Goal: Task Accomplishment & Management: Manage account settings

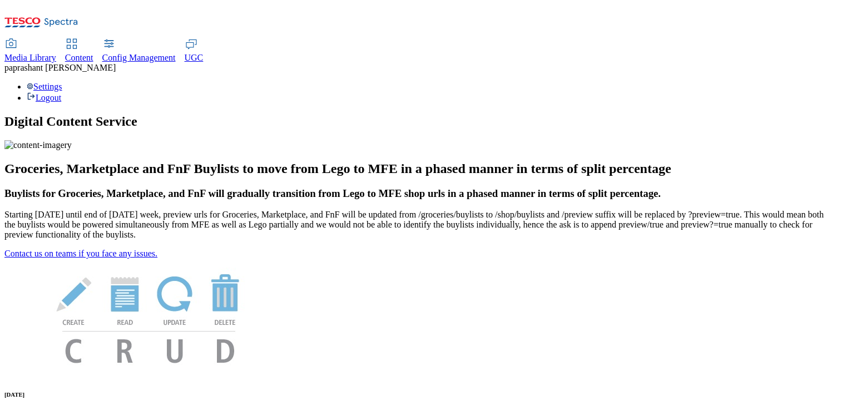
click at [93, 53] on span "Content" at bounding box center [79, 57] width 28 height 9
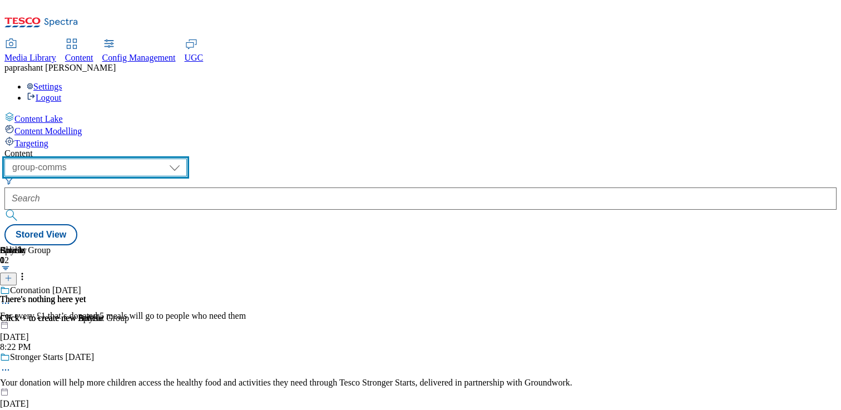
click at [187, 158] on select "dotcom-cz dotcom-hu dotcom-sk fnf-uk ghs-roi ghs-uk group-comms ighs-cz ighs-hu…" at bounding box center [95, 167] width 182 height 18
select select "stores-picklist-[GEOGRAPHIC_DATA]"
click at [145, 158] on select "dotcom-cz dotcom-hu dotcom-sk fnf-uk ghs-roi ghs-uk group-comms ighs-cz ighs-hu…" at bounding box center [95, 167] width 182 height 18
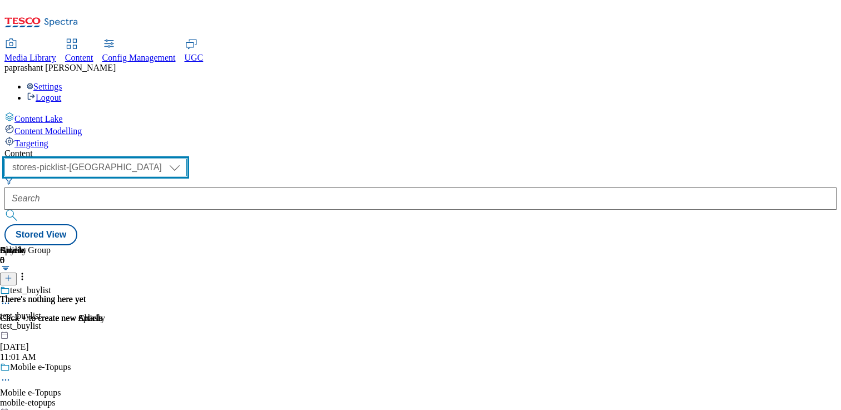
scroll to position [110, 0]
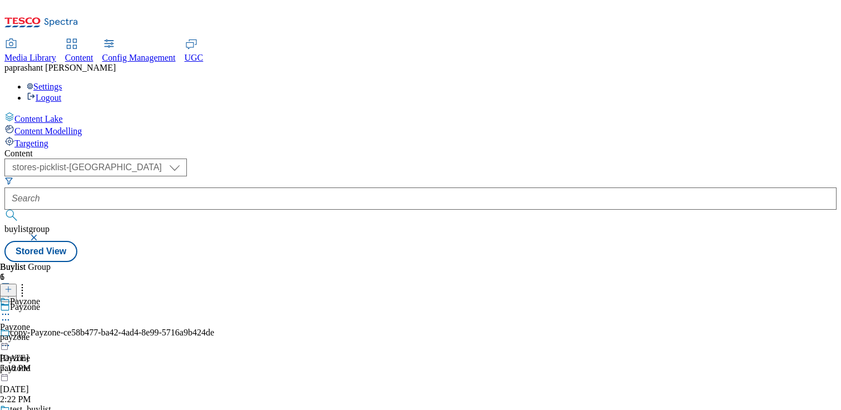
scroll to position [110, 0]
click at [214, 328] on div "copy-Payzone-ce58b477-ba42-4ad4-8e99-5716a9b424de Payzone payzone [DATE] 2:22 PM" at bounding box center [107, 366] width 214 height 77
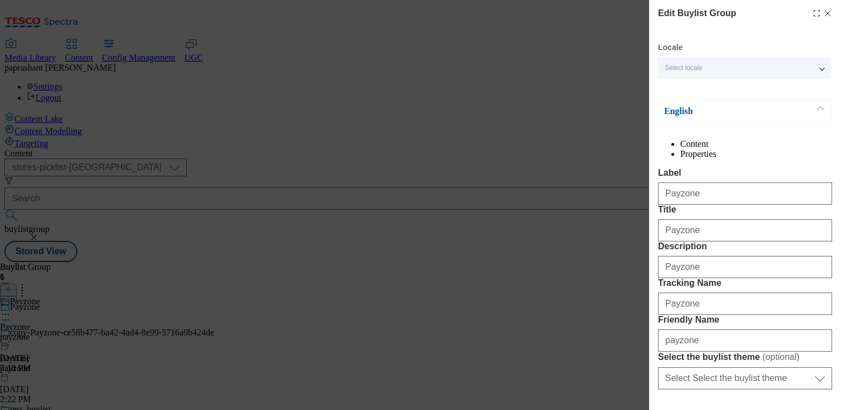
click at [826, 15] on icon "Modal" at bounding box center [827, 13] width 9 height 9
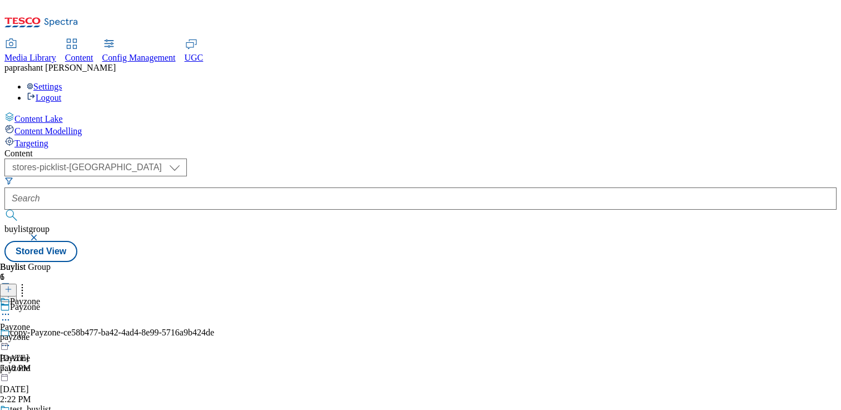
click at [40, 332] on div "payzone" at bounding box center [20, 337] width 40 height 10
click at [11, 334] on icon at bounding box center [5, 339] width 11 height 11
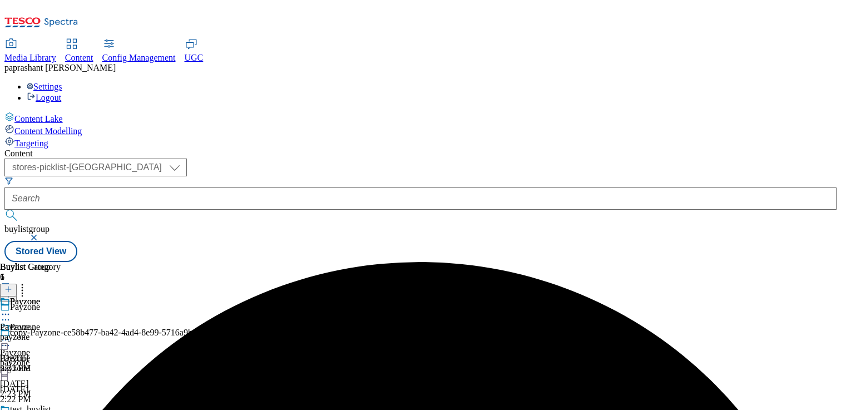
click at [11, 334] on icon at bounding box center [5, 339] width 11 height 11
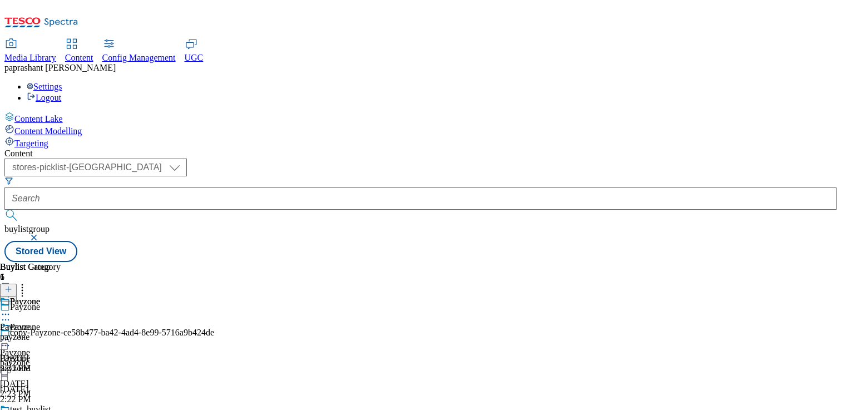
click at [11, 334] on icon at bounding box center [5, 339] width 11 height 11
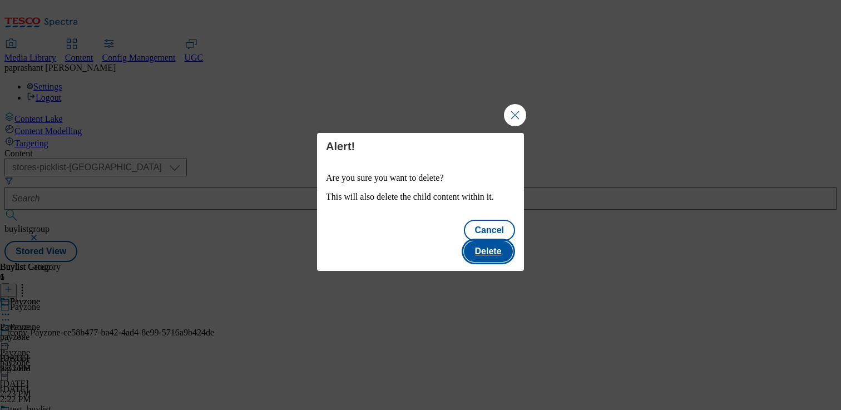
click at [491, 246] on button "Delete" at bounding box center [488, 251] width 49 height 21
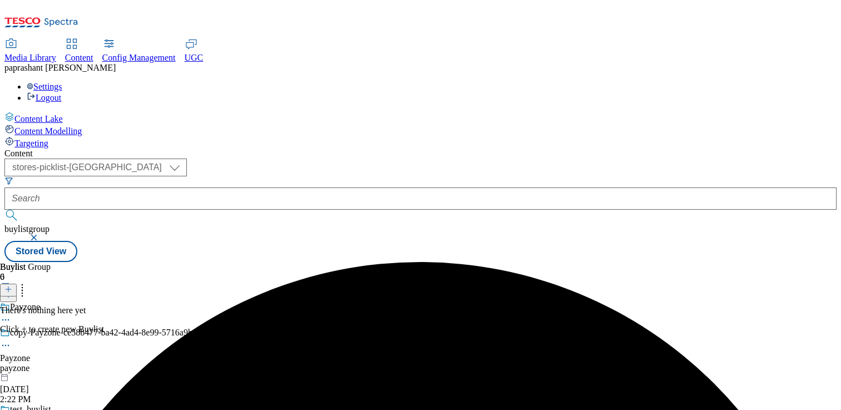
click at [11, 314] on icon at bounding box center [5, 319] width 11 height 11
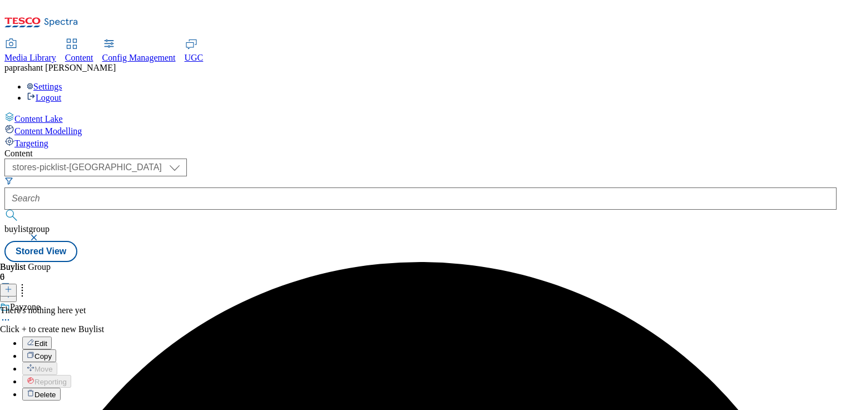
click at [56, 390] on span "Delete" at bounding box center [45, 394] width 22 height 8
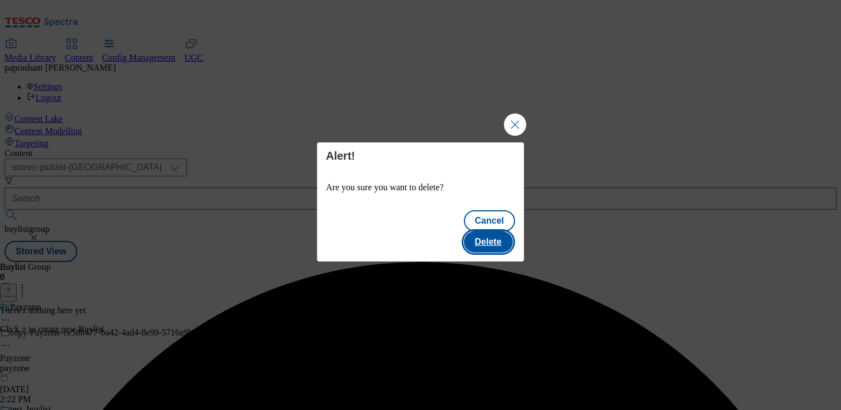
click at [474, 231] on button "Delete" at bounding box center [488, 241] width 49 height 21
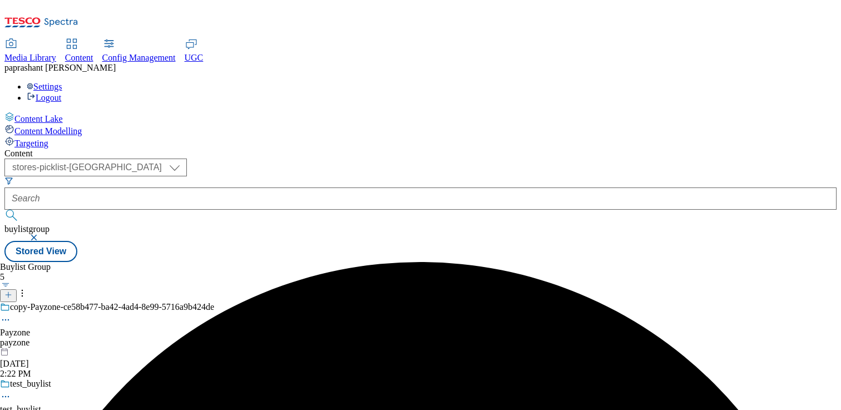
click at [11, 314] on icon at bounding box center [5, 319] width 11 height 11
click at [52, 336] on button "Edit" at bounding box center [36, 342] width 29 height 13
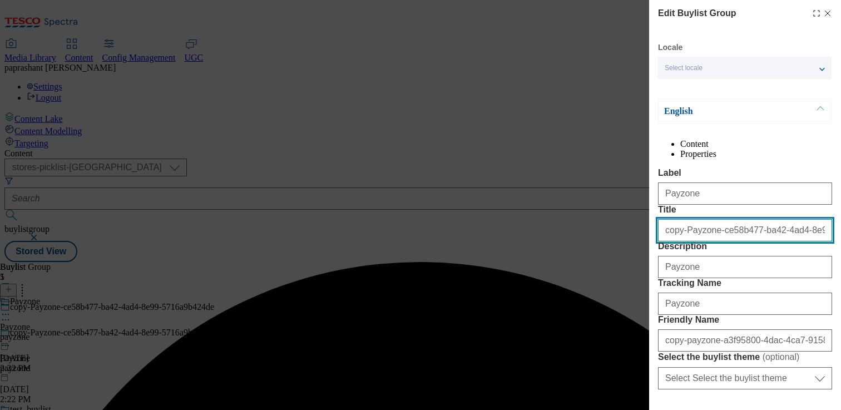
click at [683, 241] on input "copy-Payzone-ce58b477-ba42-4ad4-8e99-5716a9b424de" at bounding box center [745, 230] width 174 height 22
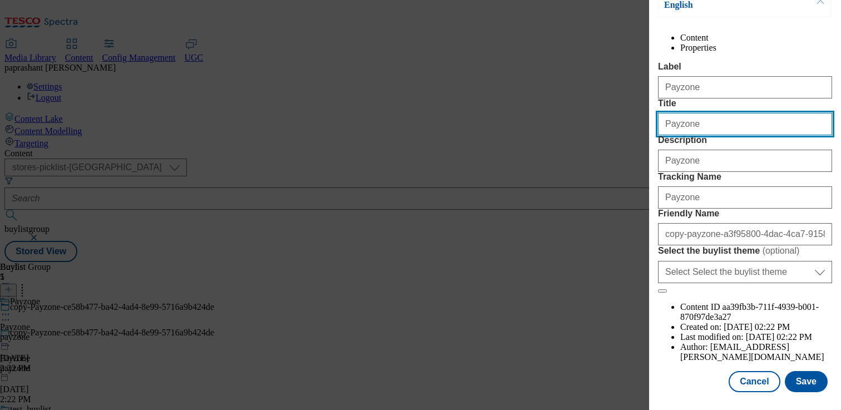
scroll to position [158, 0]
type input "Payzone"
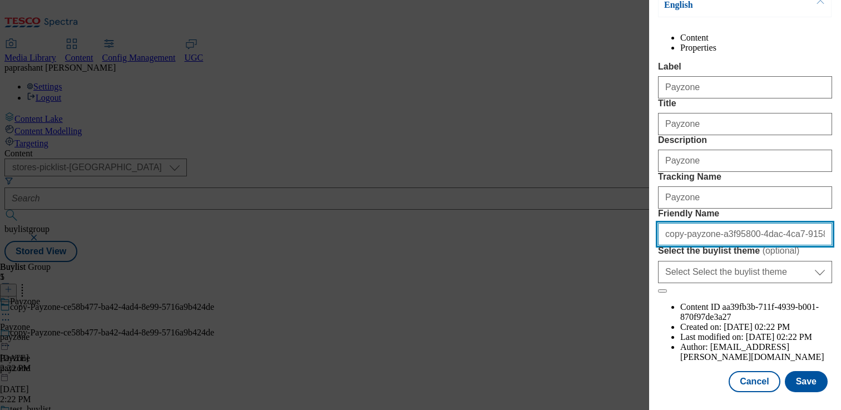
click at [683, 245] on input "copy-payzone-a3f95800-4dac-4ca7-9158-e0ec17545259" at bounding box center [745, 234] width 174 height 22
type input "payzone"
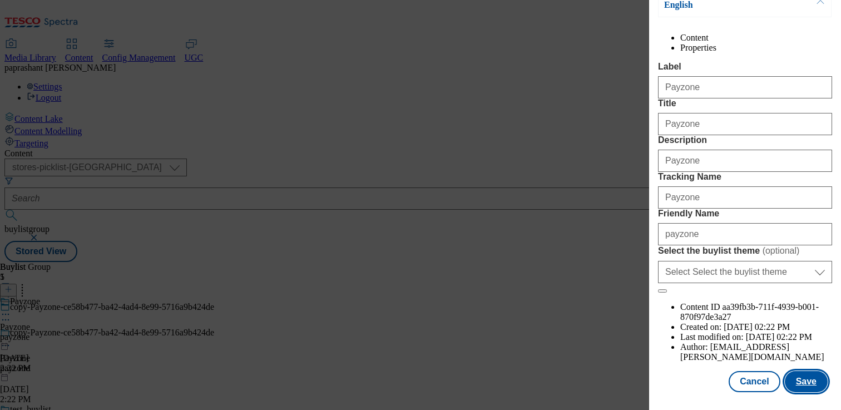
click at [811, 383] on button "Save" at bounding box center [806, 381] width 43 height 21
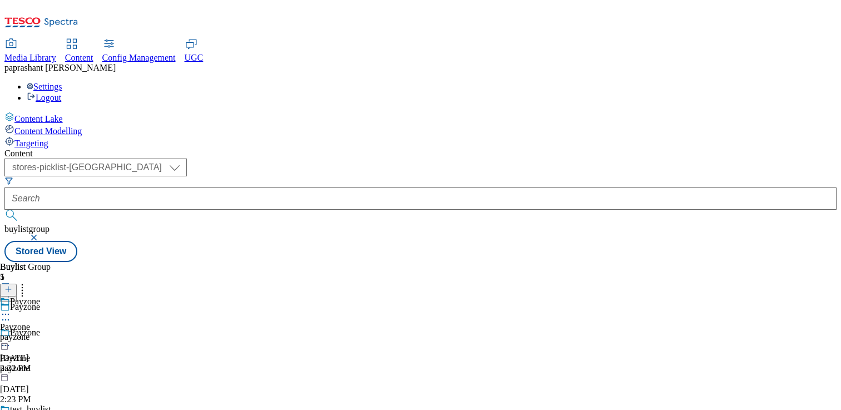
click at [9, 314] on circle at bounding box center [9, 315] width 2 height 2
click at [61, 385] on span "Preview" at bounding box center [47, 389] width 26 height 8
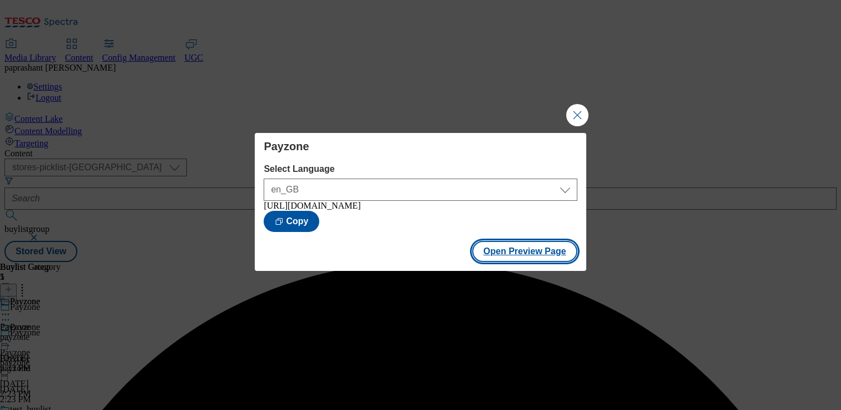
click at [515, 262] on button "Open Preview Page" at bounding box center [524, 251] width 105 height 21
click at [575, 112] on button "Close Modal" at bounding box center [577, 115] width 22 height 22
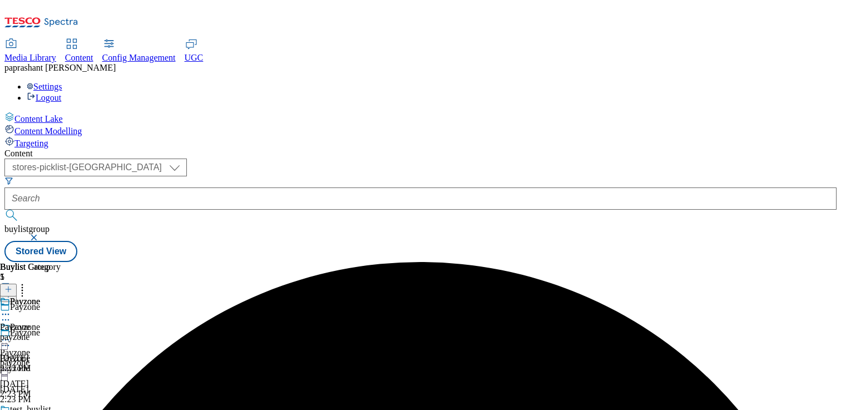
click at [11, 334] on icon at bounding box center [5, 339] width 11 height 11
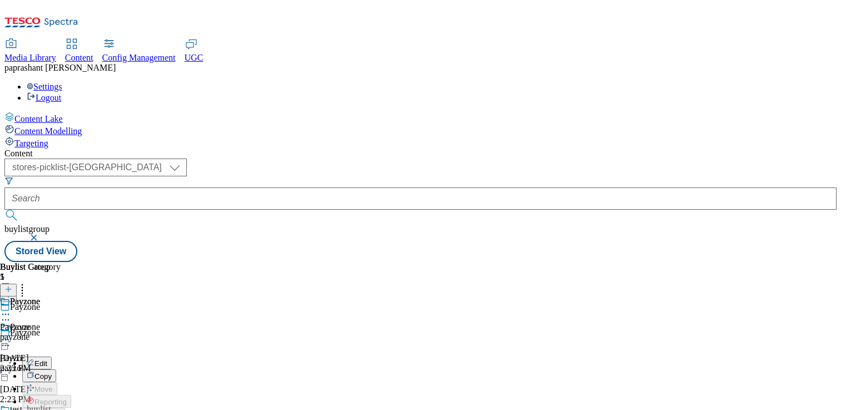
click at [61, 332] on div "payzone" at bounding box center [30, 337] width 61 height 10
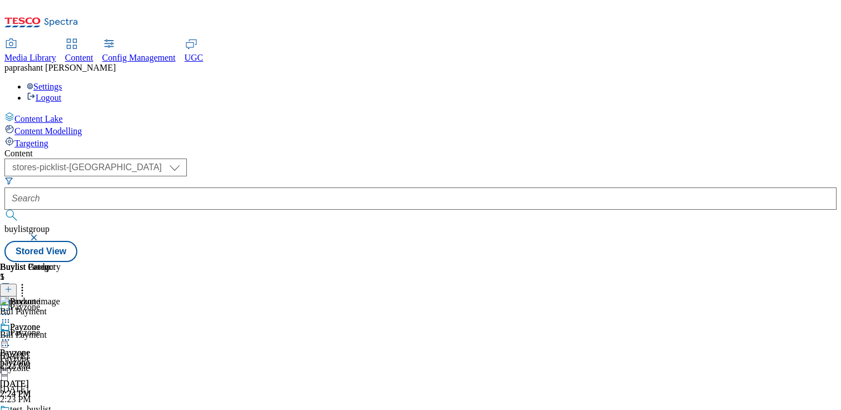
scroll to position [110, 0]
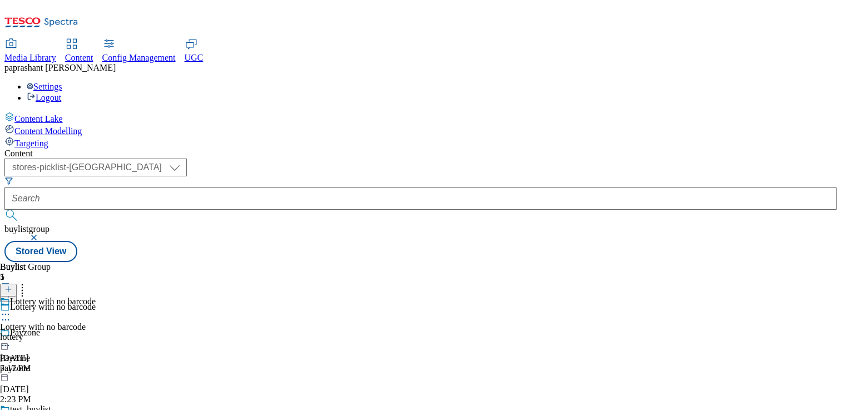
click at [11, 309] on icon at bounding box center [5, 314] width 11 height 11
click at [634, 262] on div "Buylist Group 5 Lottery with no barcode Payzone Payzone payzone [DATE] 2:23 PM …" at bounding box center [420, 262] width 832 height 0
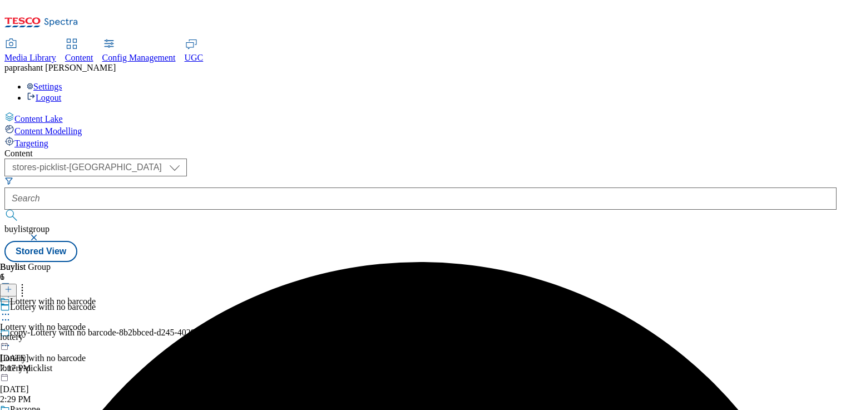
scroll to position [110, 0]
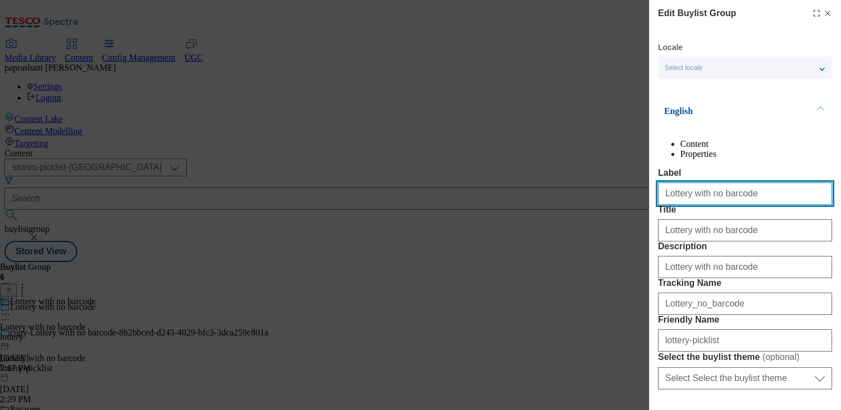
click at [762, 205] on input "Lottery with no barcode" at bounding box center [745, 193] width 174 height 22
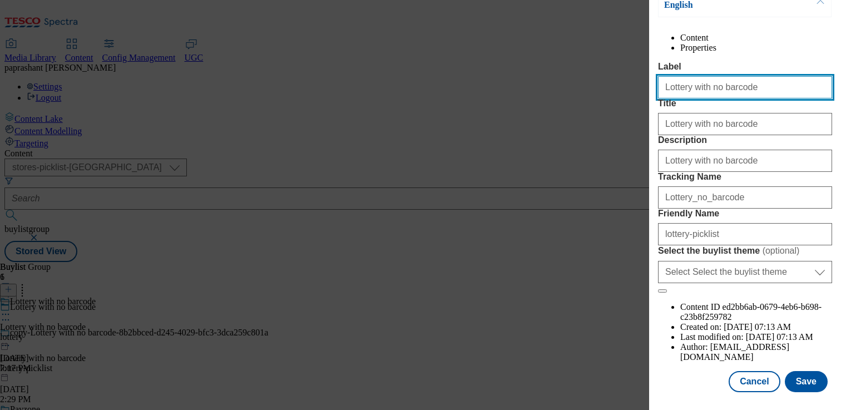
scroll to position [155, 0]
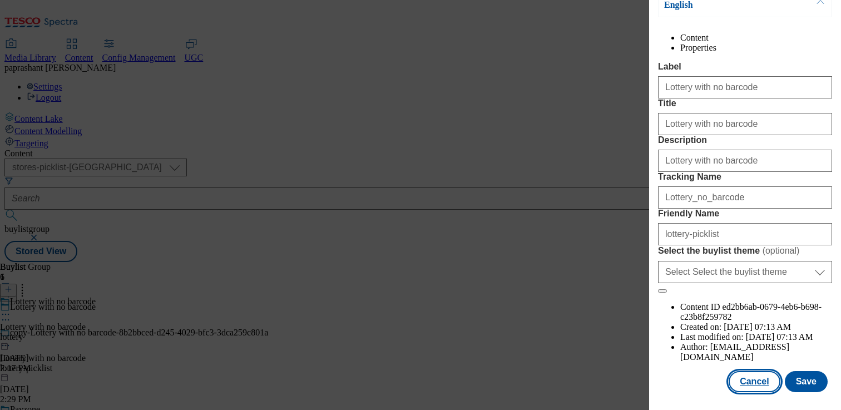
click at [762, 385] on button "Cancel" at bounding box center [753, 381] width 51 height 21
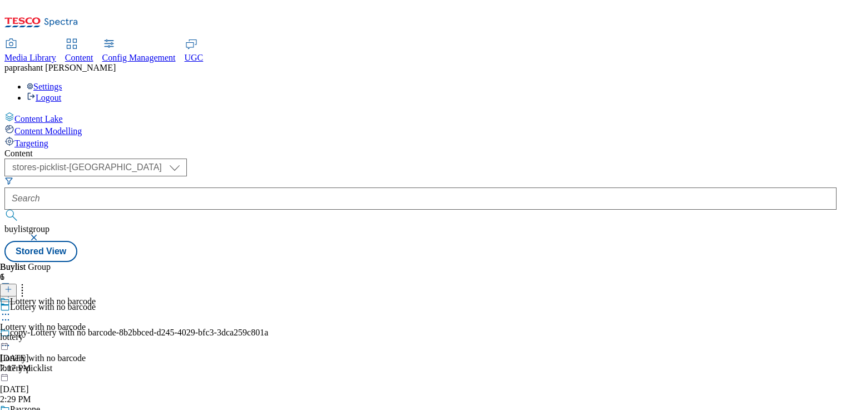
click at [11, 309] on icon at bounding box center [5, 314] width 11 height 11
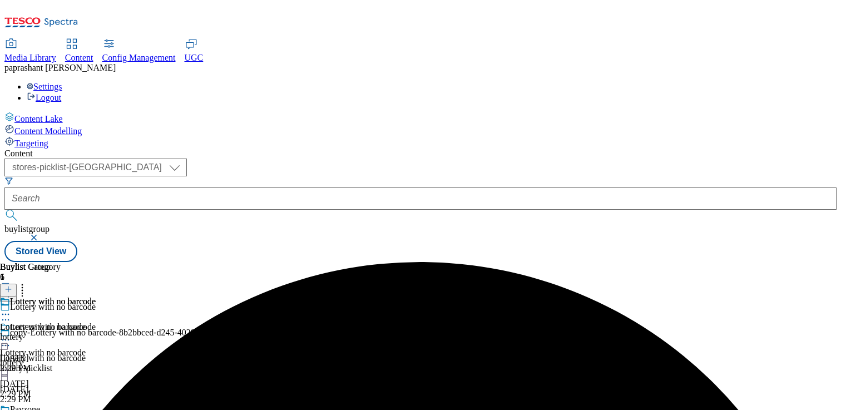
click at [11, 334] on icon at bounding box center [5, 339] width 11 height 11
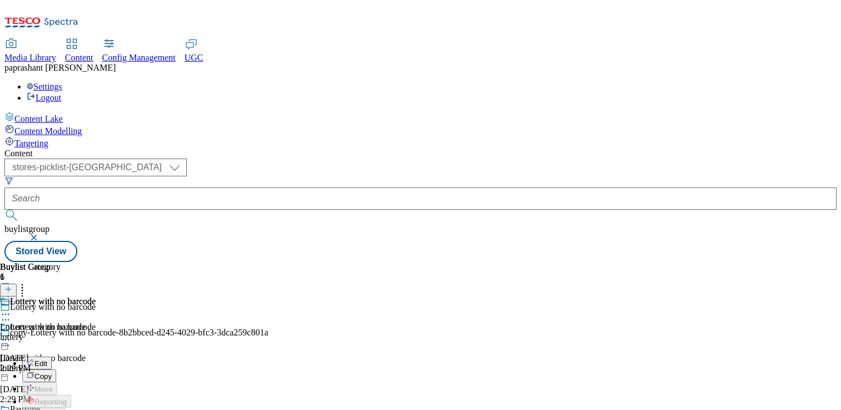
click at [96, 354] on div "Lottery with no barcode Lottery with no barcode lottery [DATE] 2:29 PM" at bounding box center [48, 334] width 96 height 77
click at [11, 340] on icon at bounding box center [5, 345] width 11 height 11
click at [52, 362] on button "Edit" at bounding box center [36, 368] width 29 height 13
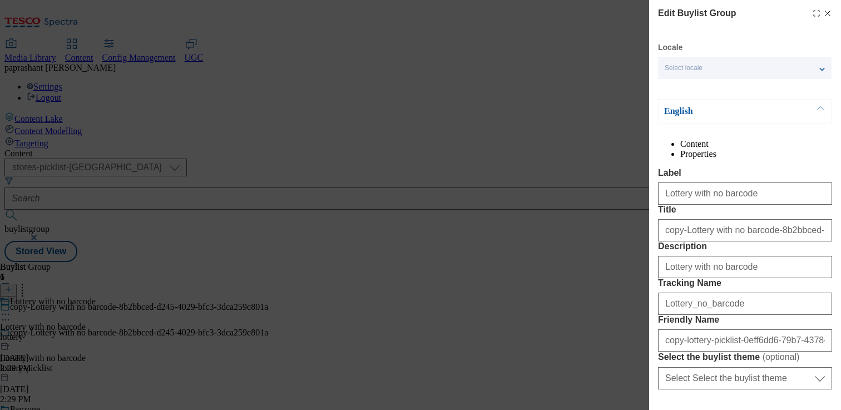
click at [830, 10] on icon "Modal" at bounding box center [827, 13] width 9 height 9
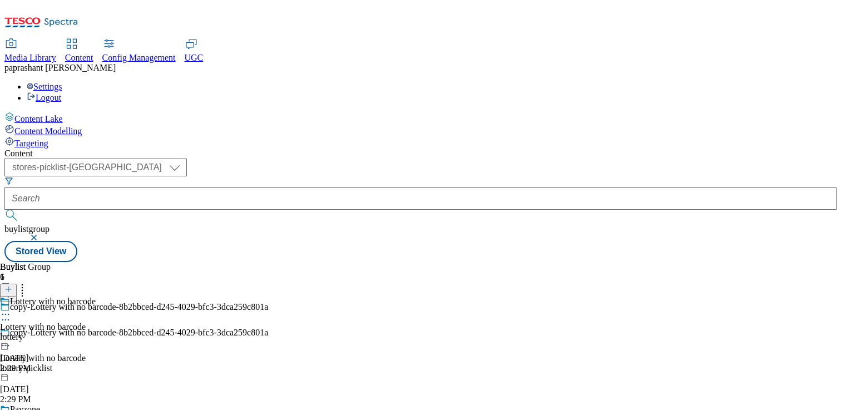
scroll to position [110, 0]
click at [11, 309] on icon at bounding box center [5, 314] width 11 height 11
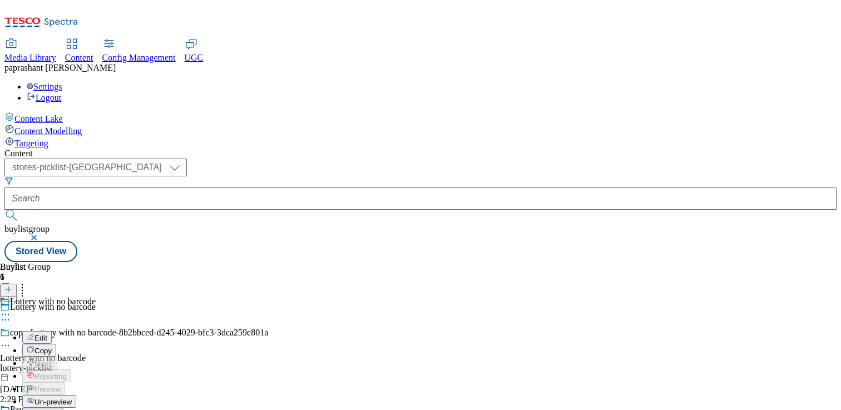
click at [72, 398] on span "Un-preview" at bounding box center [52, 402] width 37 height 8
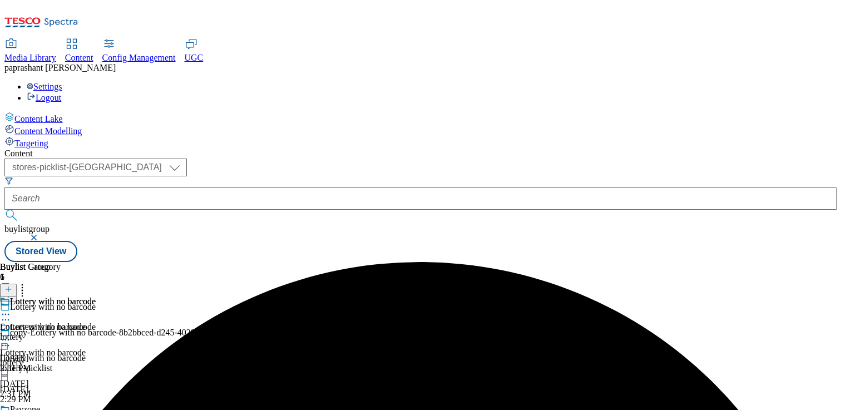
click at [11, 334] on icon at bounding box center [5, 339] width 11 height 11
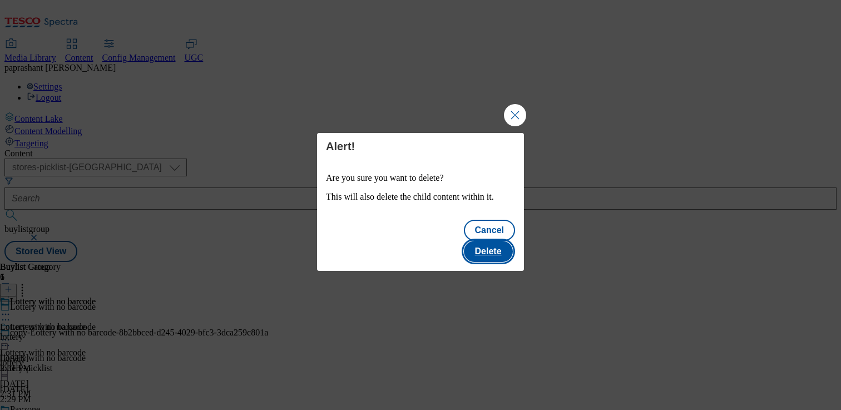
click at [488, 241] on button "Delete" at bounding box center [488, 251] width 49 height 21
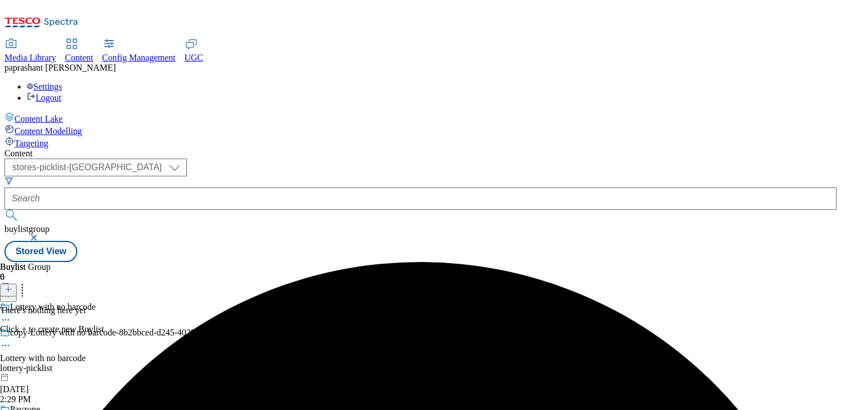
click at [11, 314] on icon at bounding box center [5, 319] width 11 height 11
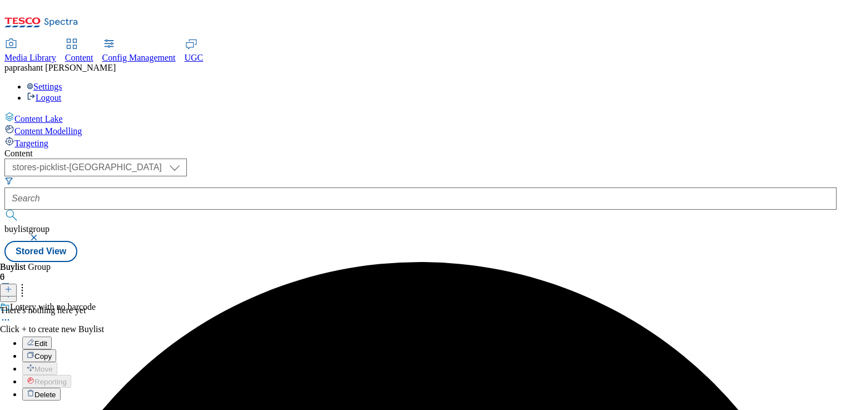
click at [56, 390] on span "Delete" at bounding box center [45, 394] width 22 height 8
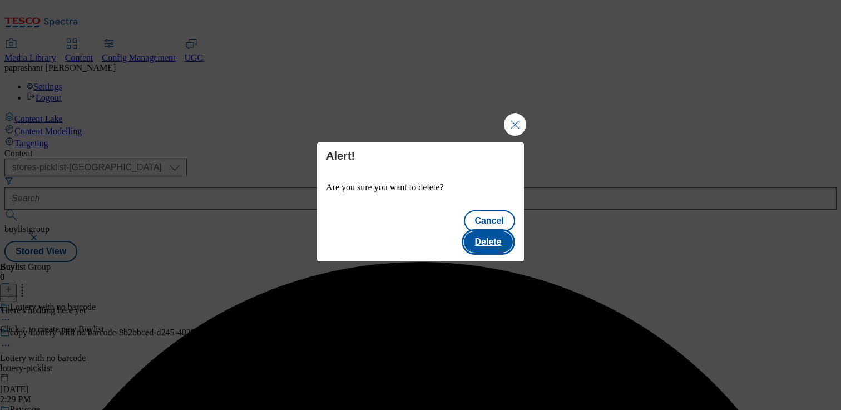
click at [484, 231] on button "Delete" at bounding box center [488, 241] width 49 height 21
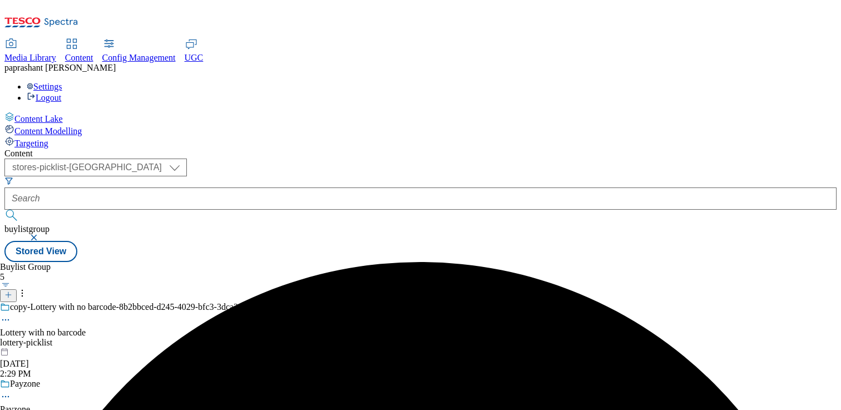
click at [11, 314] on icon at bounding box center [5, 319] width 11 height 11
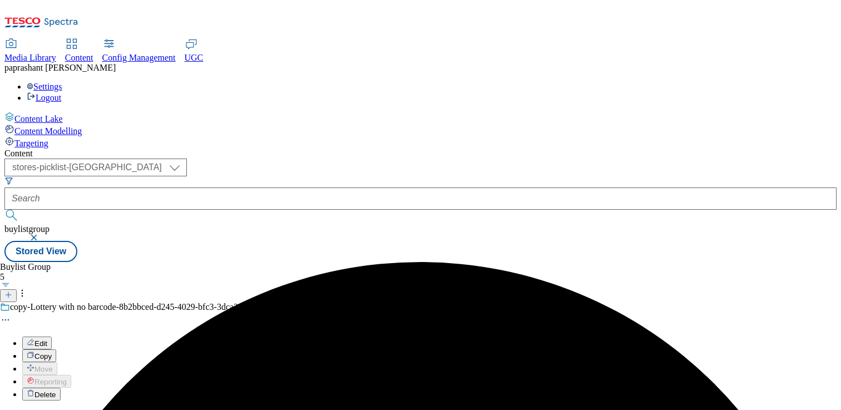
click at [47, 339] on span "Edit" at bounding box center [40, 343] width 13 height 8
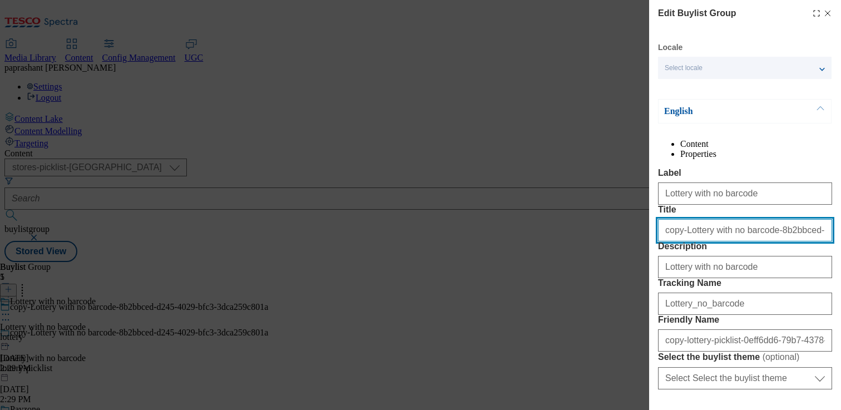
click at [683, 241] on input "copy-Lottery with no barcode-8b2bbced-d245-4029-bfc3-3dca259c801a" at bounding box center [745, 230] width 174 height 22
click at [738, 241] on input "Lottery with no barcode-8b2bbced-d245-4029-bfc3-3dca259c801a" at bounding box center [745, 230] width 174 height 22
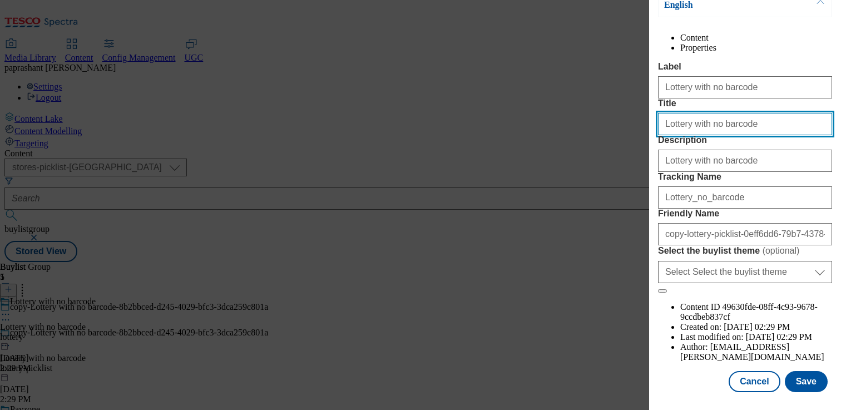
scroll to position [139, 0]
type input "Lottery with no barcode"
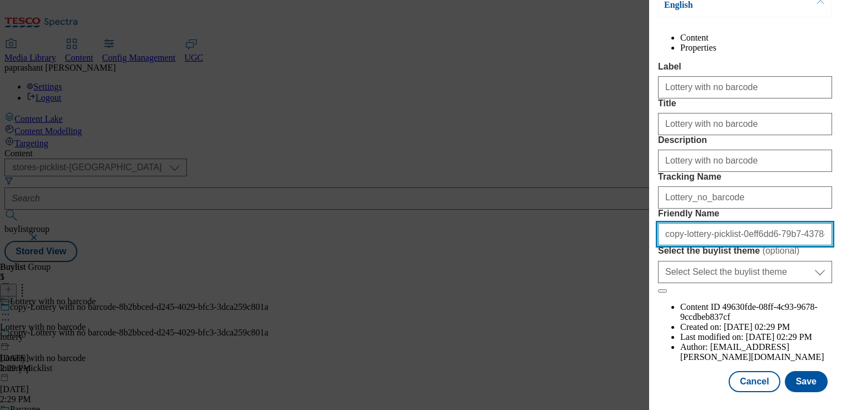
click at [683, 245] on input "copy-lottery-picklist-0eff6dd6-79b7-4378-8456-f99e3a2847cd" at bounding box center [745, 234] width 174 height 22
click at [711, 245] on input "lottery-picklist-0eff6dd6-79b7-4378-8456-f99e3a2847cd" at bounding box center [745, 234] width 174 height 22
type input "lottery-picklist"
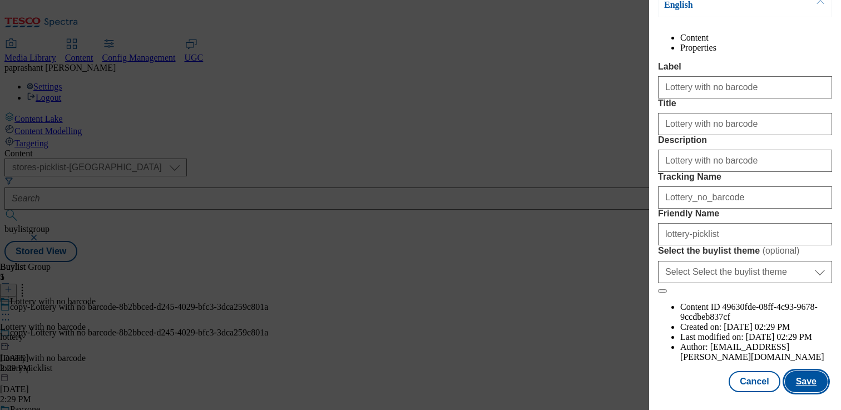
click at [811, 371] on button "Save" at bounding box center [806, 381] width 43 height 21
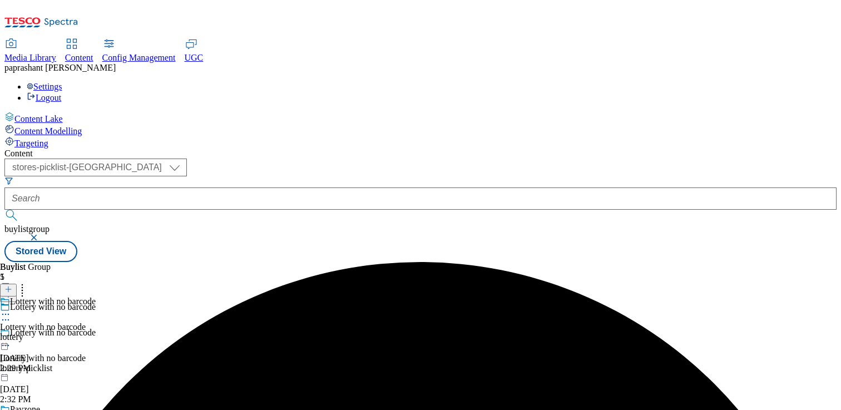
click at [11, 309] on icon at bounding box center [5, 314] width 11 height 11
click at [65, 382] on button "Preview" at bounding box center [43, 388] width 43 height 13
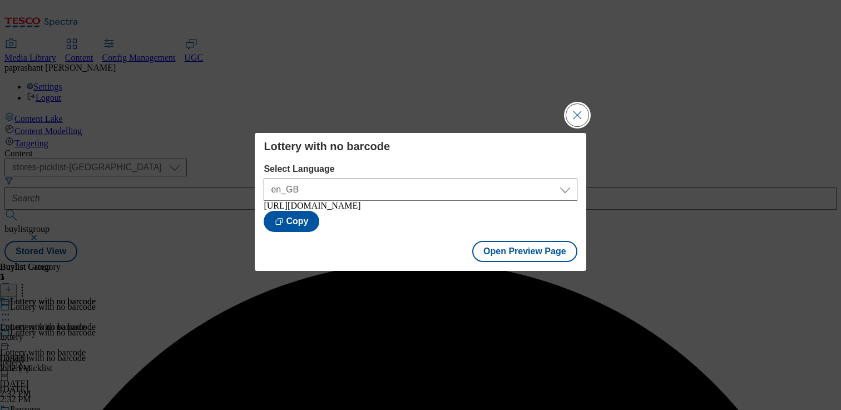
click at [577, 115] on button "Close Modal" at bounding box center [577, 115] width 22 height 22
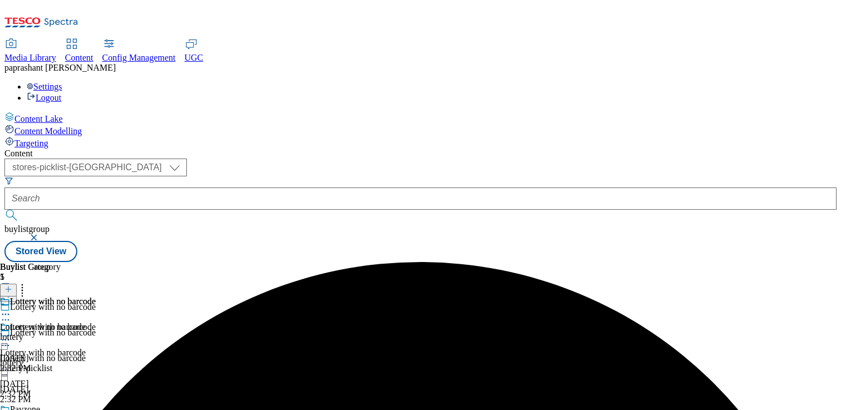
click at [11, 334] on icon at bounding box center [5, 339] width 11 height 11
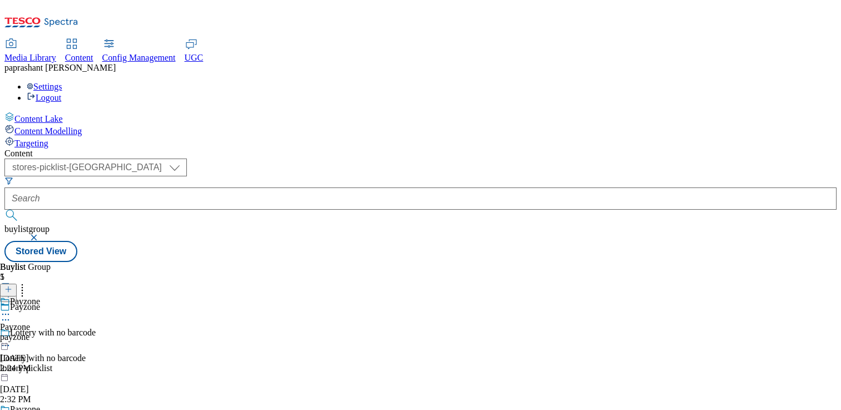
click at [96, 363] on div "lottery-picklist" at bounding box center [48, 368] width 96 height 10
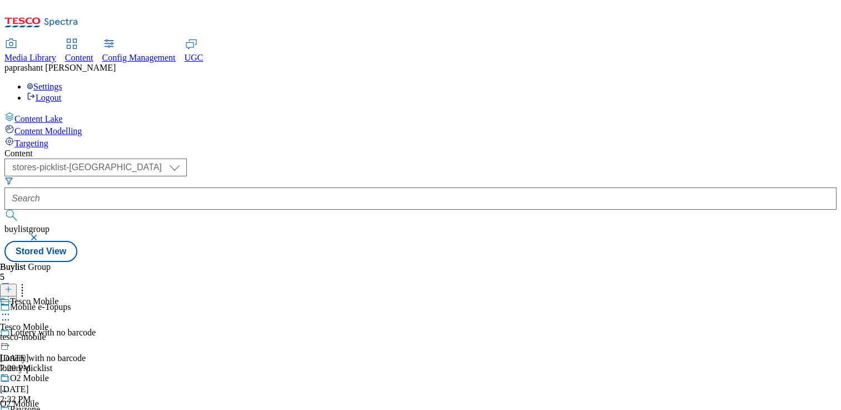
scroll to position [110, 0]
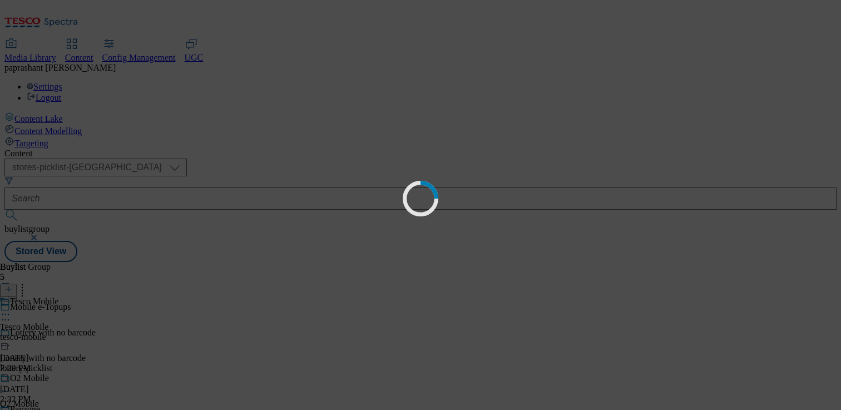
scroll to position [0, 0]
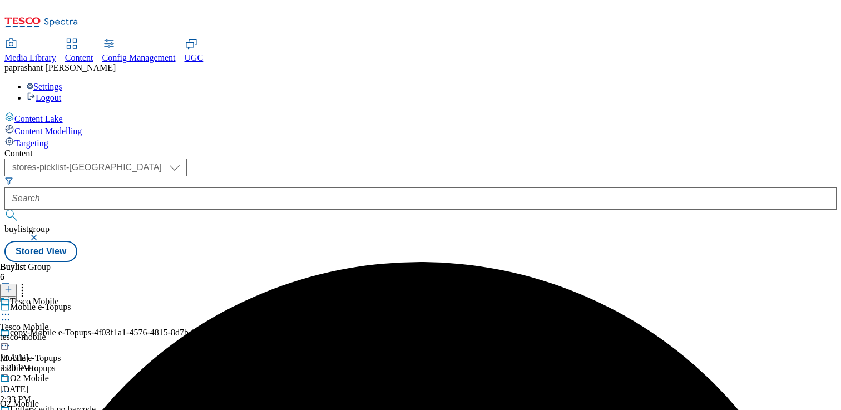
click at [61, 332] on div "tesco-mobile" at bounding box center [30, 337] width 61 height 10
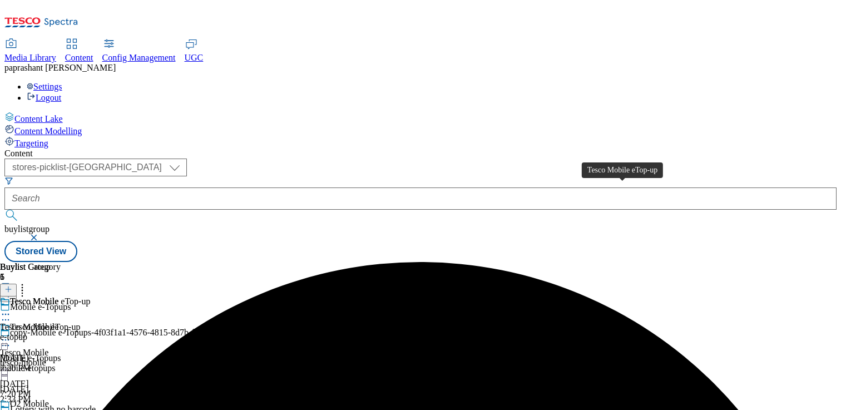
click at [80, 322] on span "Tesco Mobile eTop-up" at bounding box center [40, 327] width 80 height 10
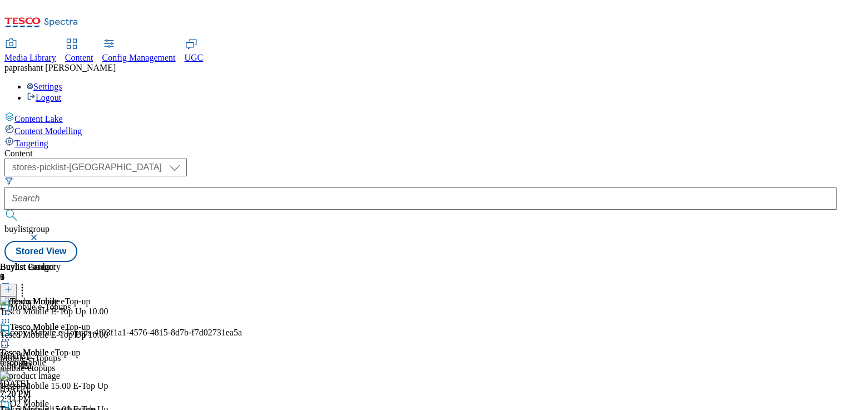
click at [242, 363] on div "mobile-etopups" at bounding box center [121, 368] width 242 height 10
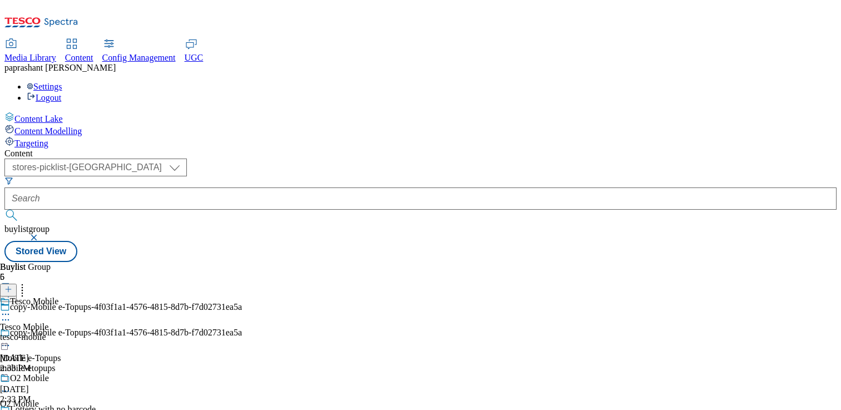
scroll to position [110, 0]
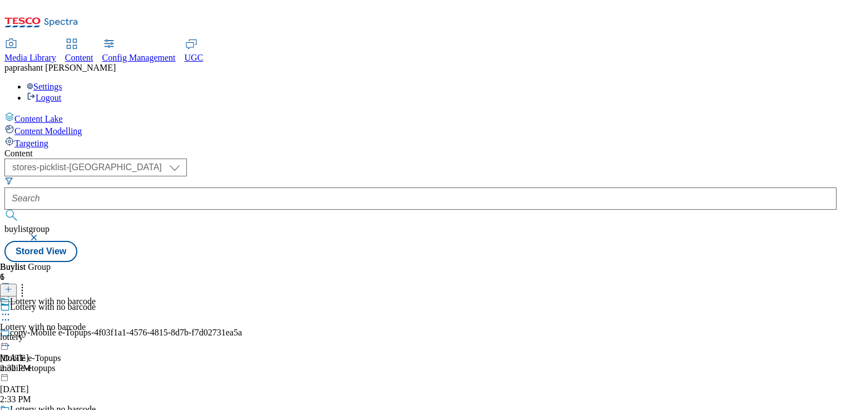
click at [96, 296] on div "Lottery with no barcode Lottery with no barcode lottery [DATE] 2:32 PM" at bounding box center [48, 334] width 96 height 77
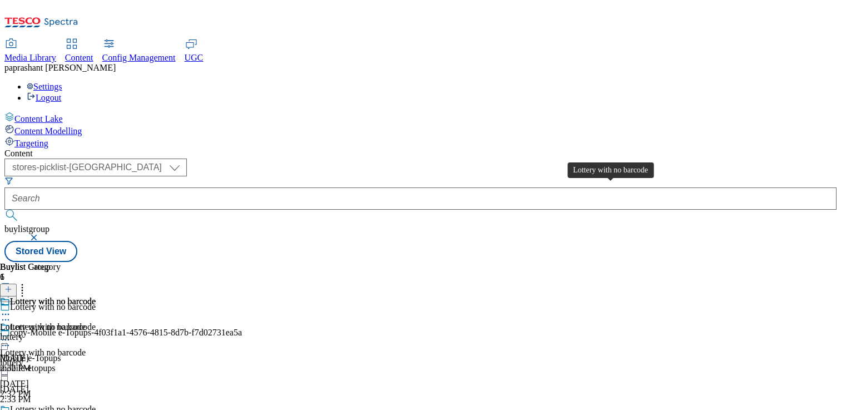
click at [86, 322] on span "Lottery with no barcode" at bounding box center [43, 327] width 86 height 10
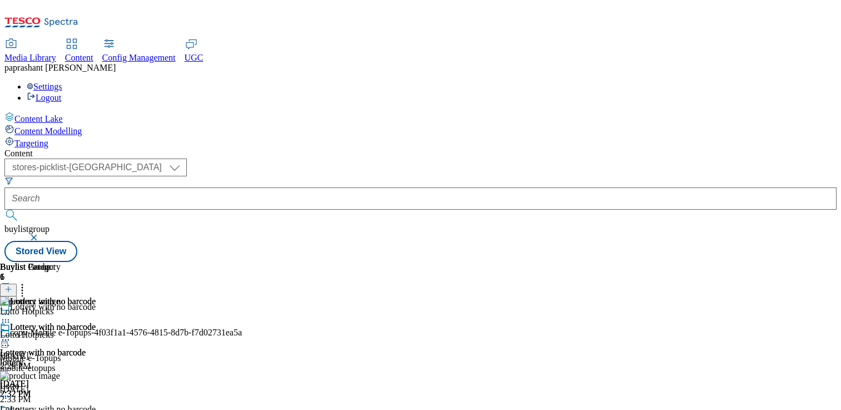
click at [11, 334] on icon at bounding box center [5, 339] width 11 height 11
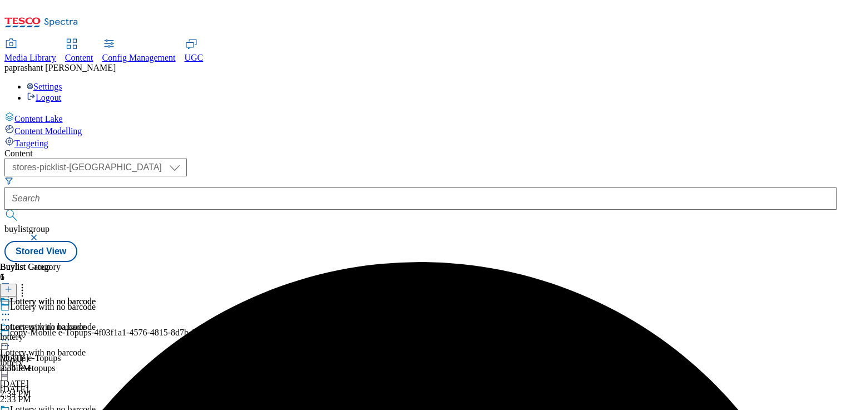
click at [11, 334] on icon at bounding box center [5, 339] width 11 height 11
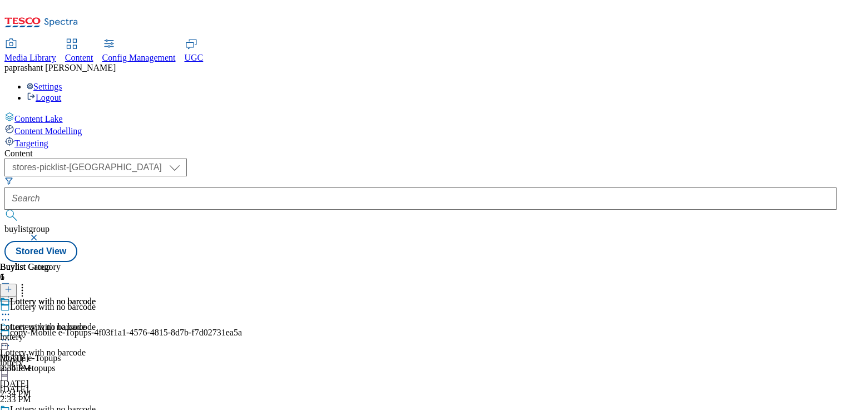
scroll to position [41, 0]
click at [11, 309] on icon at bounding box center [5, 314] width 11 height 11
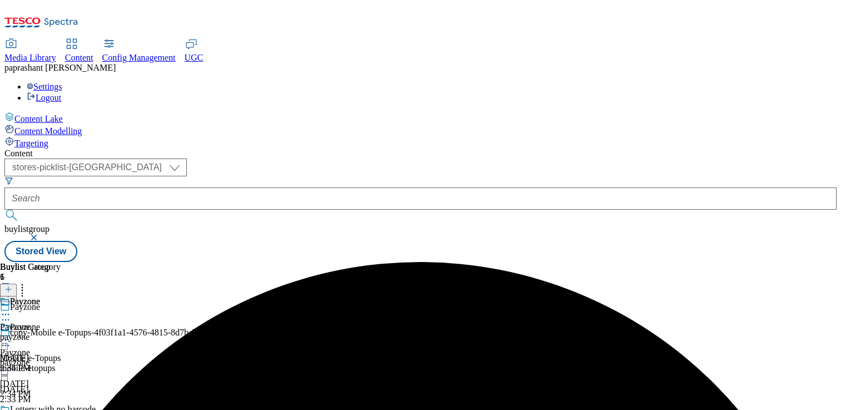
click at [11, 334] on icon at bounding box center [5, 339] width 11 height 11
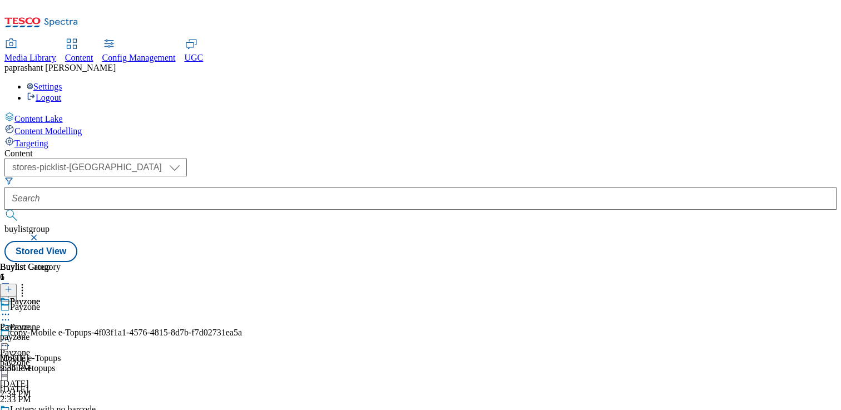
scroll to position [68, 0]
click at [242, 363] on div "mobile-etopups" at bounding box center [121, 368] width 242 height 10
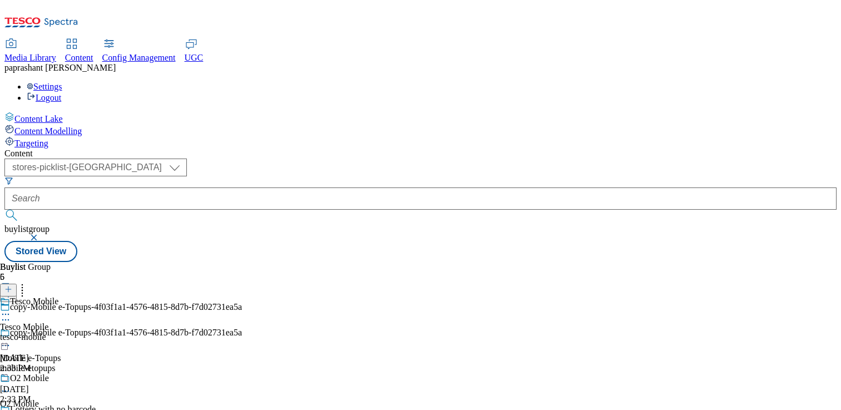
click at [95, 296] on div "Tesco mobile Tesco mobile tesco-mobile [DATE] 7:29 PM" at bounding box center [47, 334] width 95 height 77
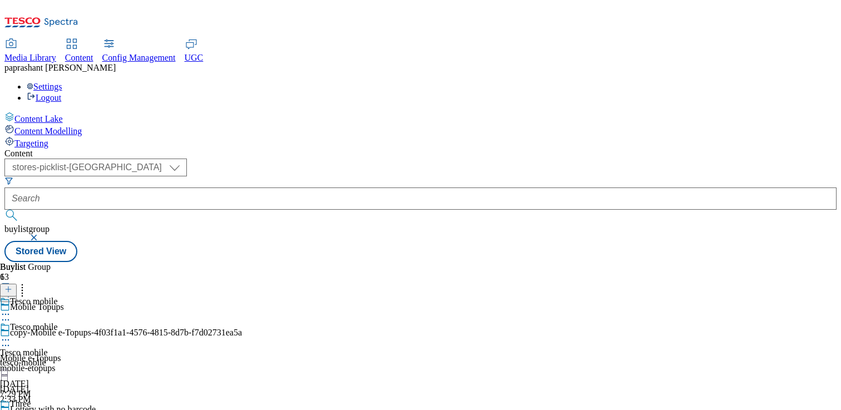
click at [11, 334] on icon at bounding box center [5, 339] width 11 height 11
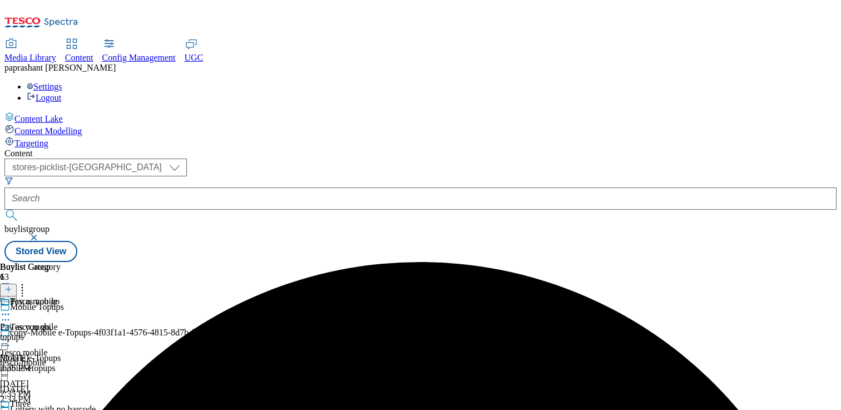
click at [11, 334] on icon at bounding box center [5, 339] width 11 height 11
click at [11, 409] on icon at bounding box center [5, 416] width 11 height 11
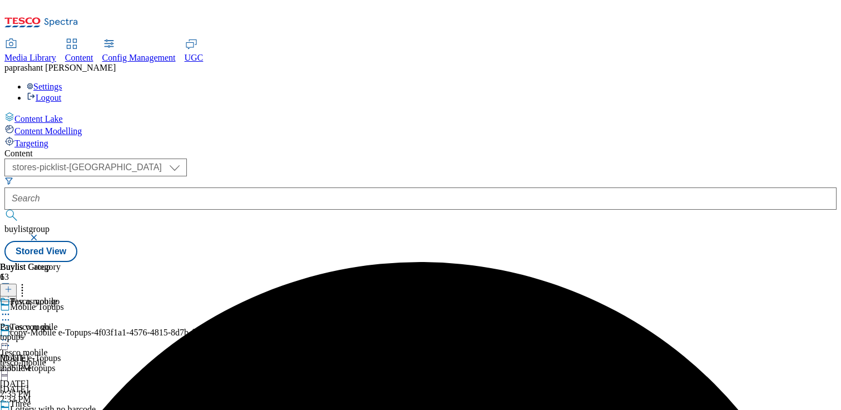
scroll to position [0, 0]
click at [11, 409] on icon at bounding box center [5, 416] width 11 height 11
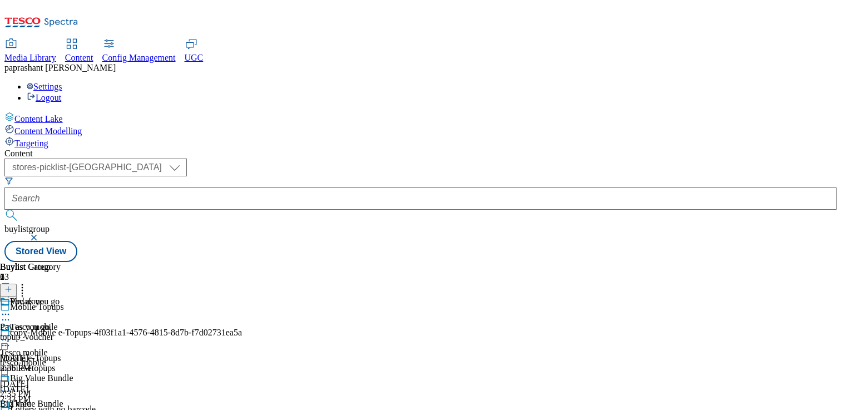
scroll to position [0, 0]
click at [4, 345] on circle at bounding box center [3, 346] width 2 height 2
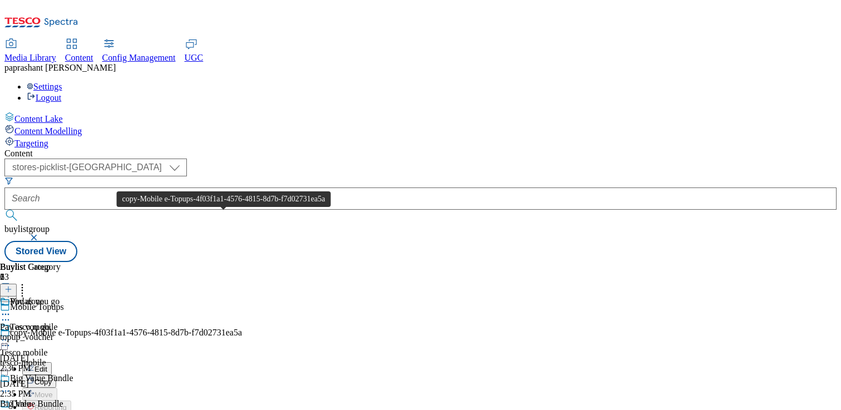
click at [237, 328] on span "copy-Mobile e-Topups-4f03f1a1-4576-4815-8d7b-f7d02731ea5a" at bounding box center [126, 334] width 232 height 12
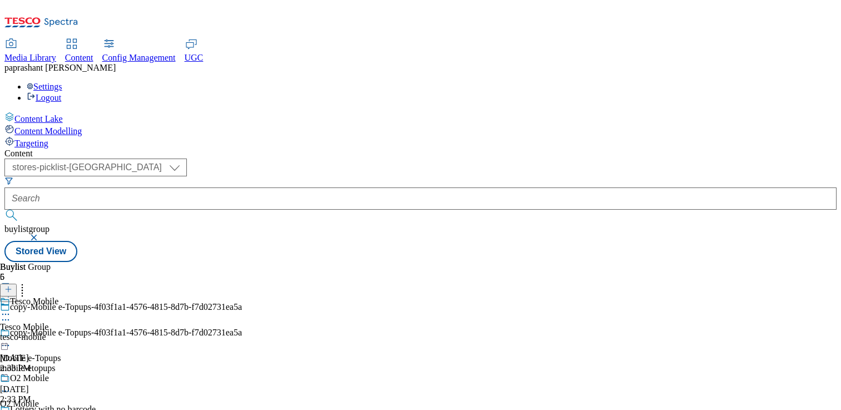
scroll to position [41, 0]
click at [11, 309] on icon at bounding box center [5, 314] width 11 height 11
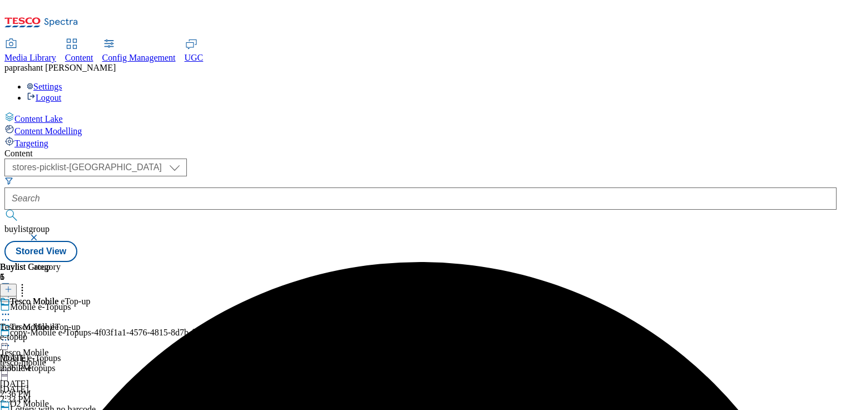
click at [11, 334] on icon at bounding box center [5, 339] width 11 height 11
click at [11, 409] on icon at bounding box center [5, 416] width 11 height 11
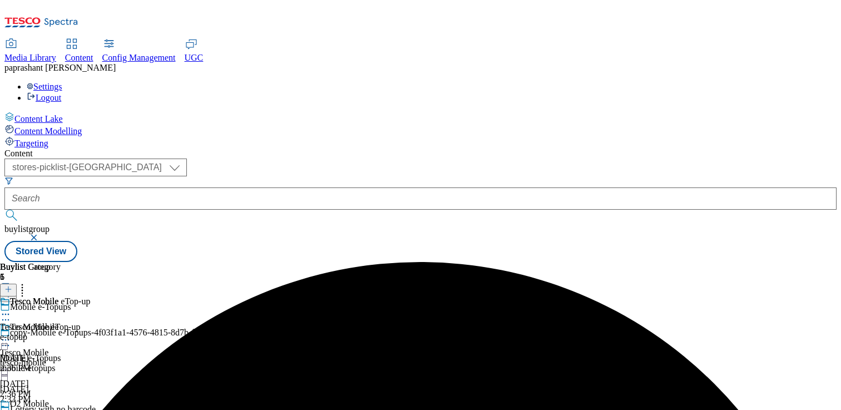
scroll to position [0, 0]
click at [11, 409] on icon at bounding box center [5, 416] width 11 height 11
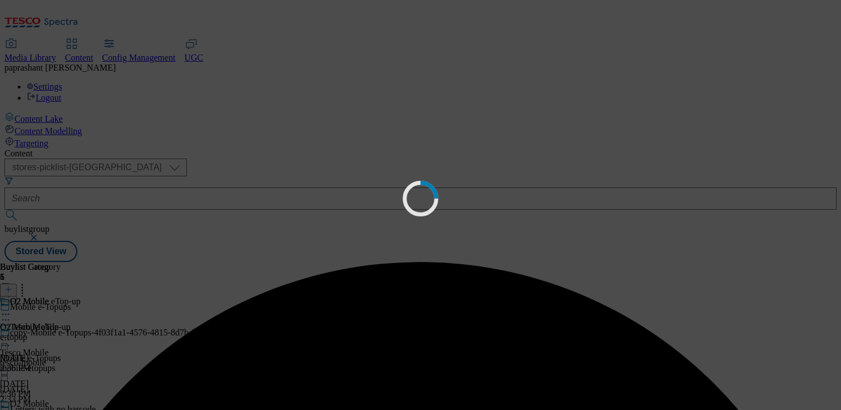
scroll to position [0, 0]
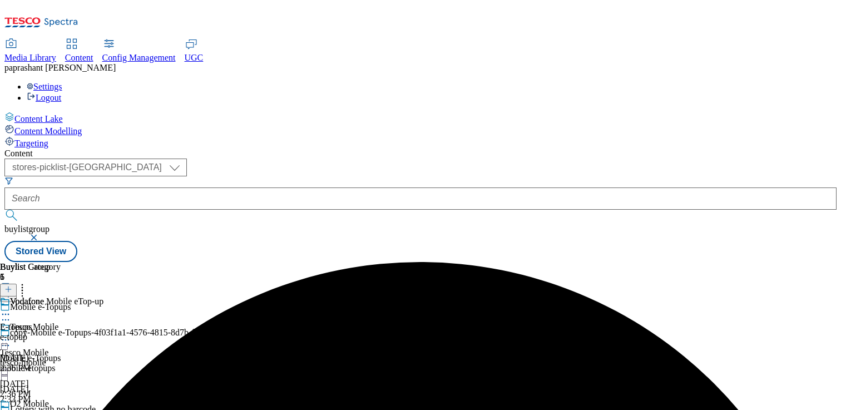
scroll to position [111, 0]
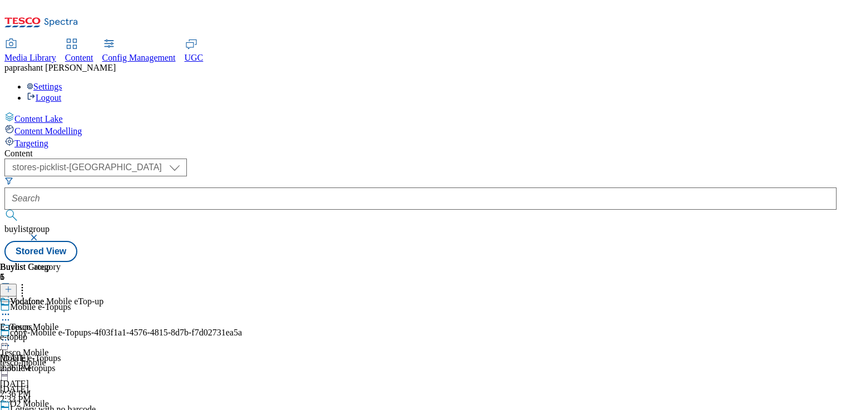
scroll to position [110, 0]
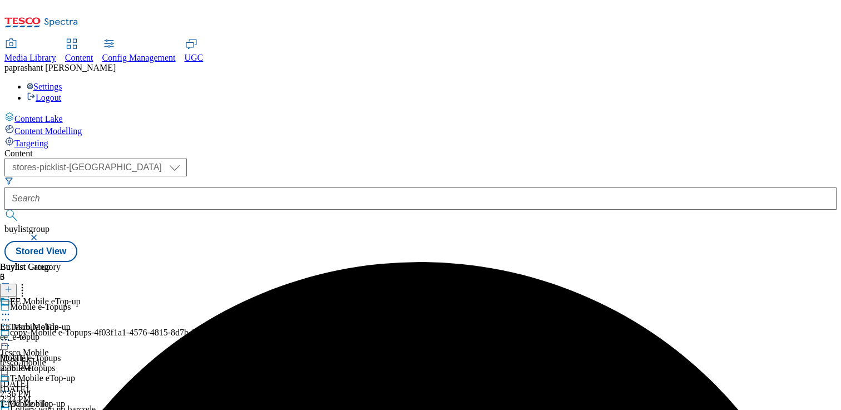
scroll to position [110, 0]
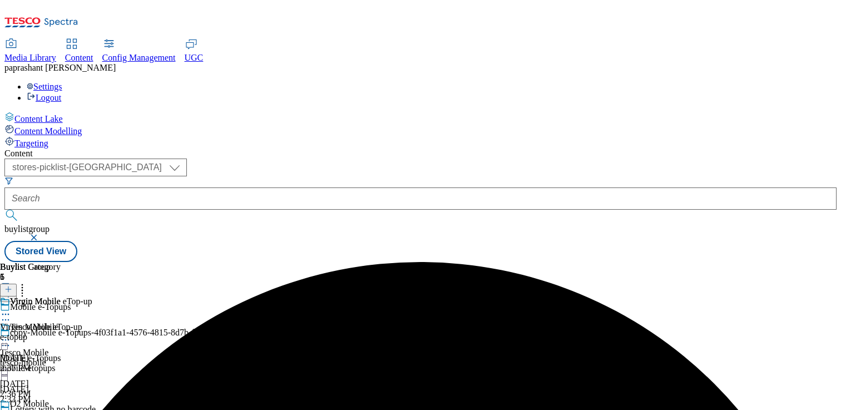
scroll to position [110, 0]
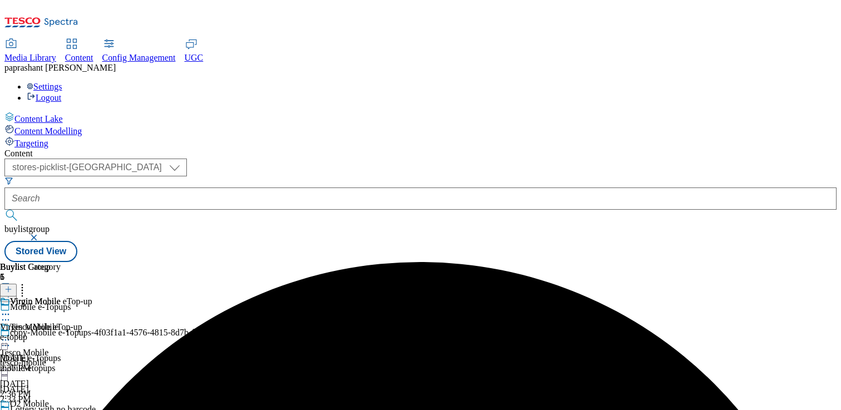
scroll to position [110, 0]
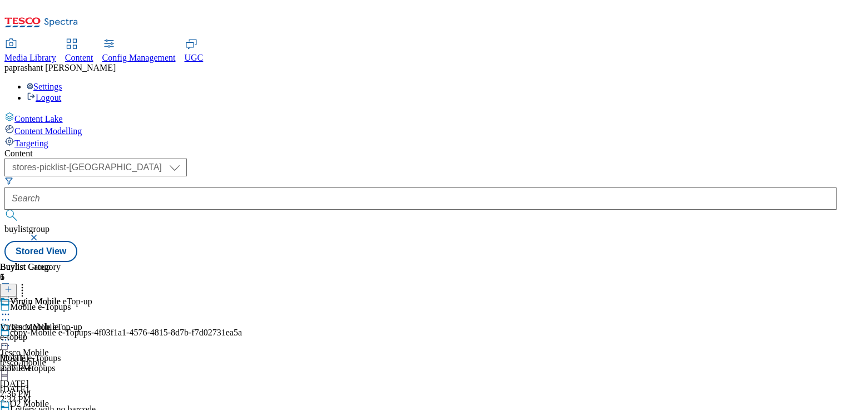
click at [11, 314] on icon at bounding box center [5, 319] width 11 height 11
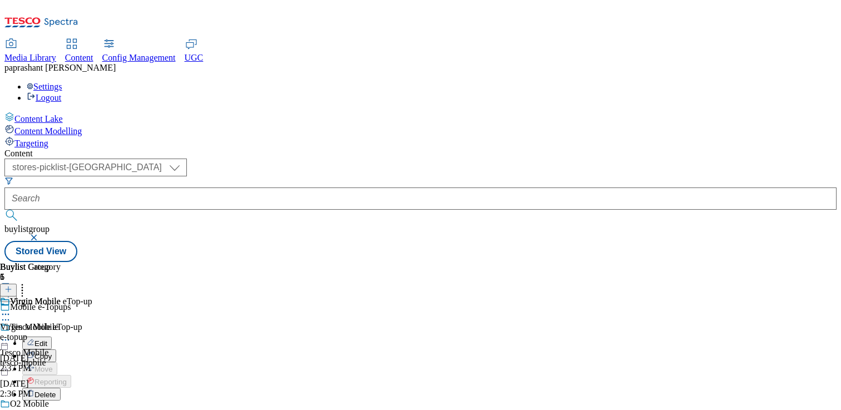
click at [56, 390] on span "Delete" at bounding box center [45, 394] width 22 height 8
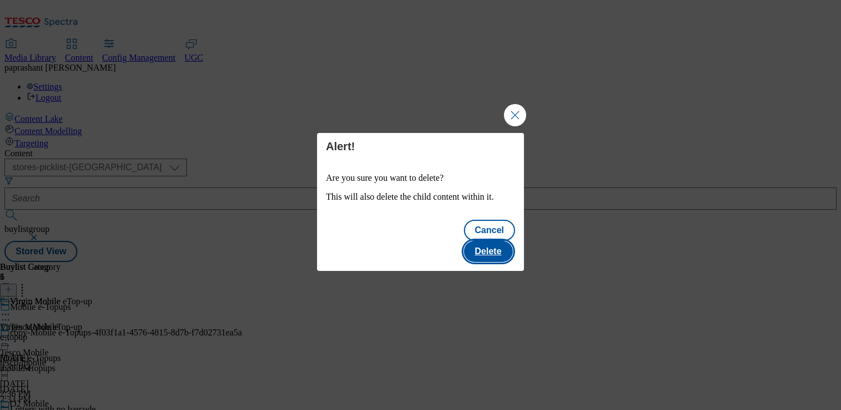
click at [483, 241] on button "Delete" at bounding box center [488, 251] width 49 height 21
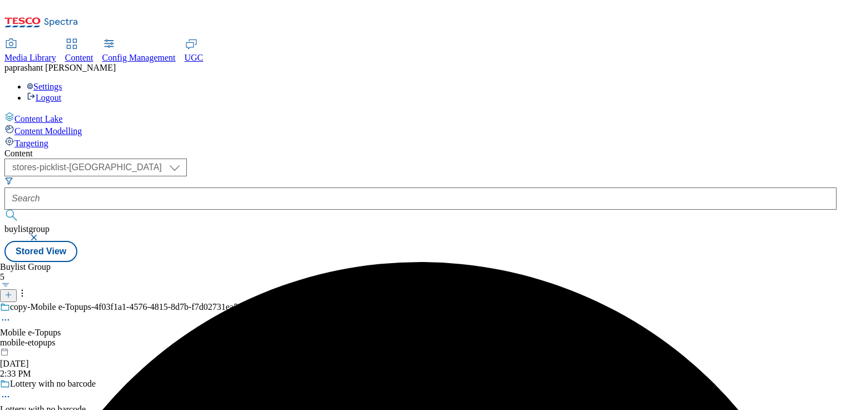
click at [7, 319] on circle at bounding box center [6, 320] width 2 height 2
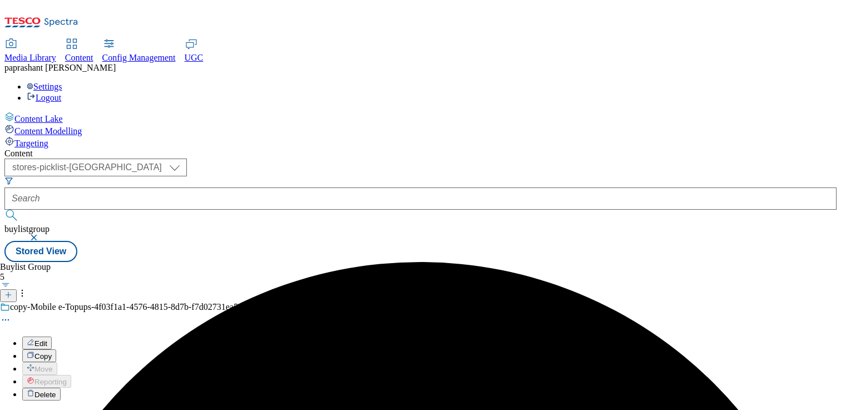
click at [47, 339] on span "Edit" at bounding box center [40, 343] width 13 height 8
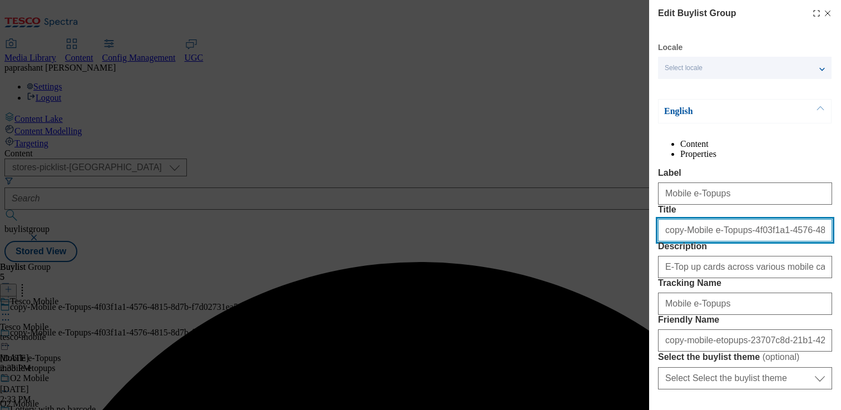
click at [688, 241] on input "copy-Mobile e-Topups-4f03f1a1-4576-4815-8d7b-f7d02731ea5a" at bounding box center [745, 230] width 174 height 22
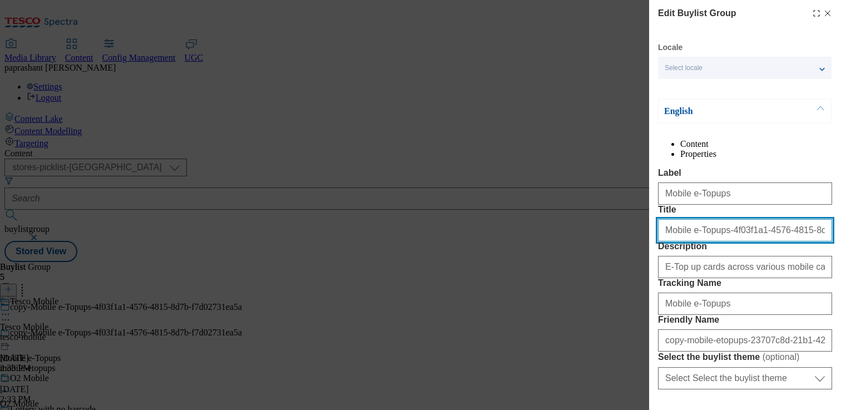
click at [713, 241] on input "Mobile e-Topups-4f03f1a1-4576-4815-8d7b-f7d02731ea5a" at bounding box center [745, 230] width 174 height 22
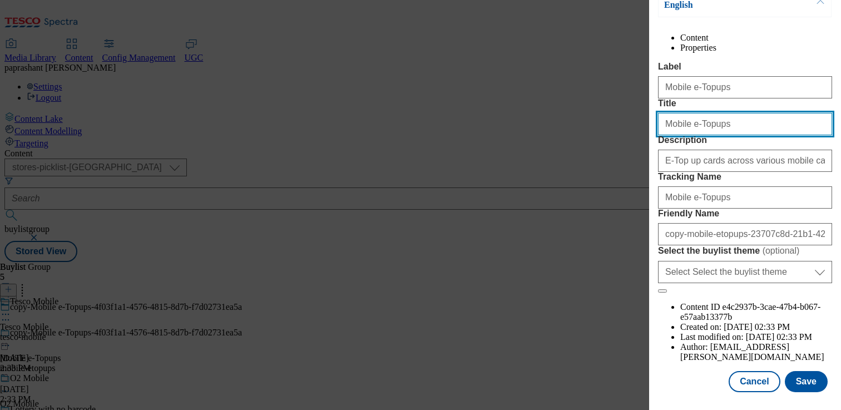
scroll to position [125, 0]
type input "Mobile e-Topups"
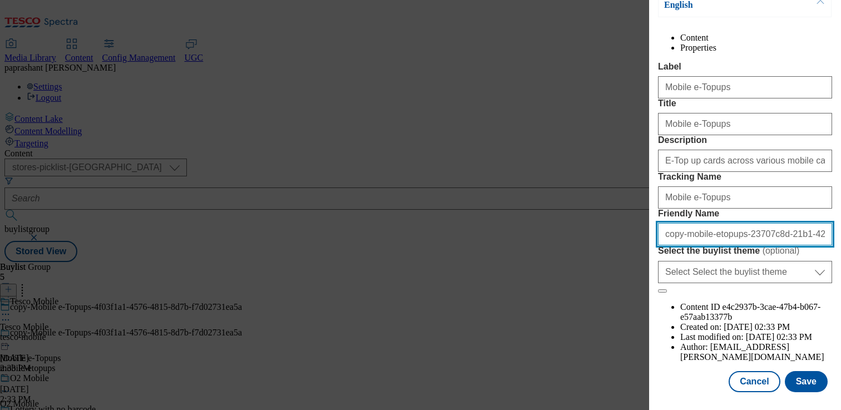
click at [684, 245] on input "copy-mobile-etopups-23707c8d-21b1-4299-8e67-3a5e340d2d20" at bounding box center [745, 234] width 174 height 22
click at [714, 245] on input "mobile-etopups-23707c8d-21b1-4299-8e67-3a5e340d2d20" at bounding box center [745, 234] width 174 height 22
type input "mobile-etopups"
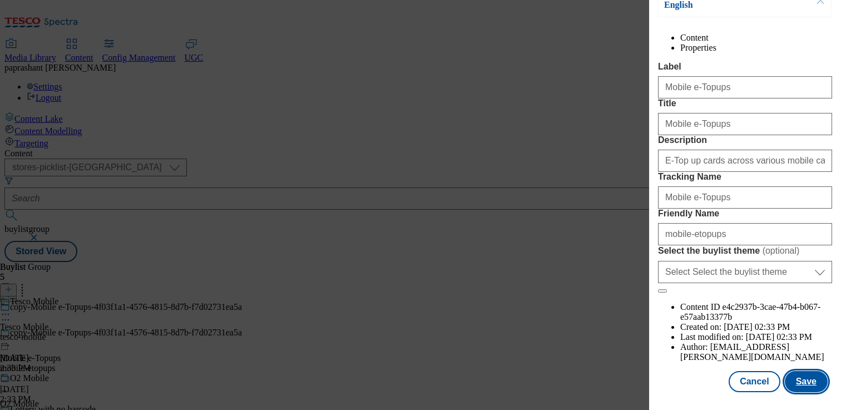
click at [806, 375] on button "Save" at bounding box center [806, 381] width 43 height 21
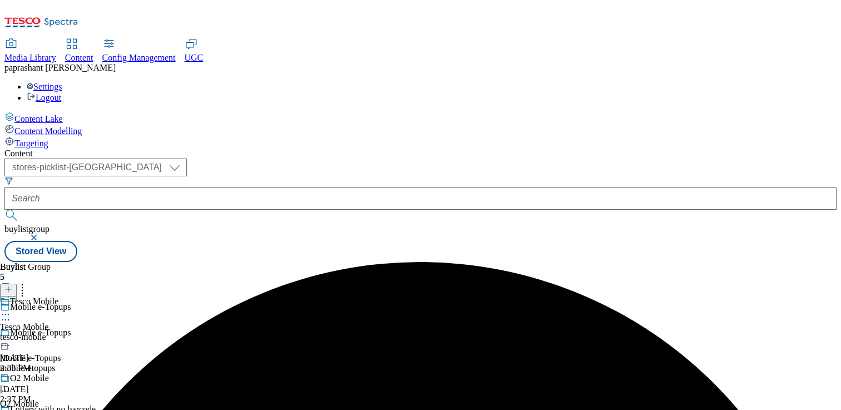
click at [11, 309] on icon at bounding box center [5, 314] width 11 height 11
click at [61, 385] on span "Preview" at bounding box center [47, 389] width 26 height 8
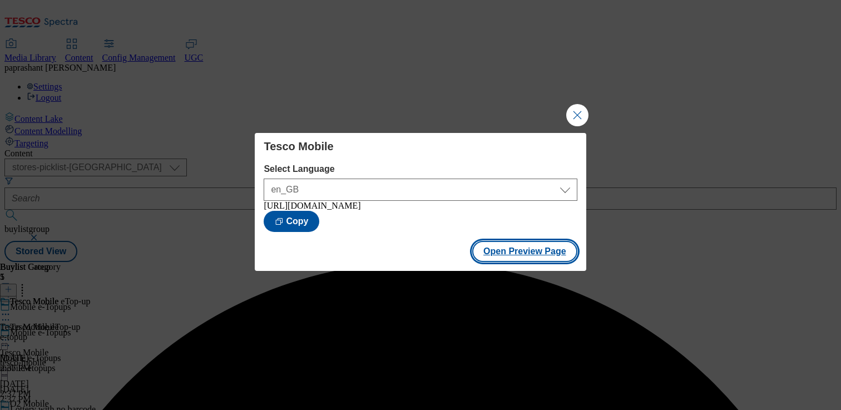
click at [492, 262] on button "Open Preview Page" at bounding box center [524, 251] width 105 height 21
click at [577, 108] on button "Close Modal" at bounding box center [577, 115] width 22 height 22
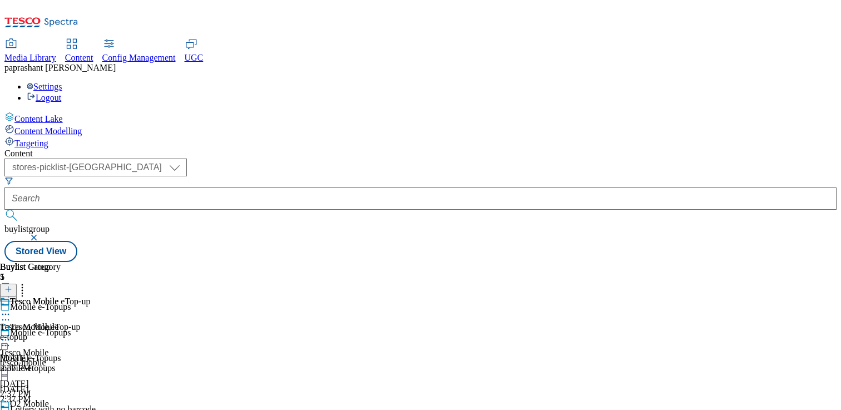
scroll to position [110, 0]
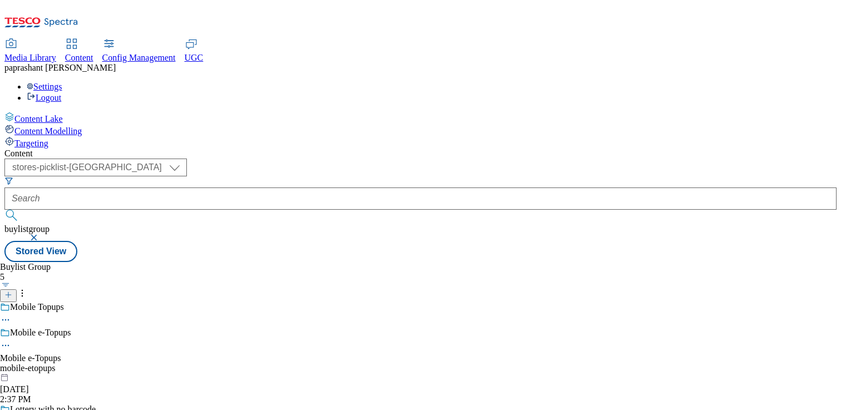
scroll to position [219, 0]
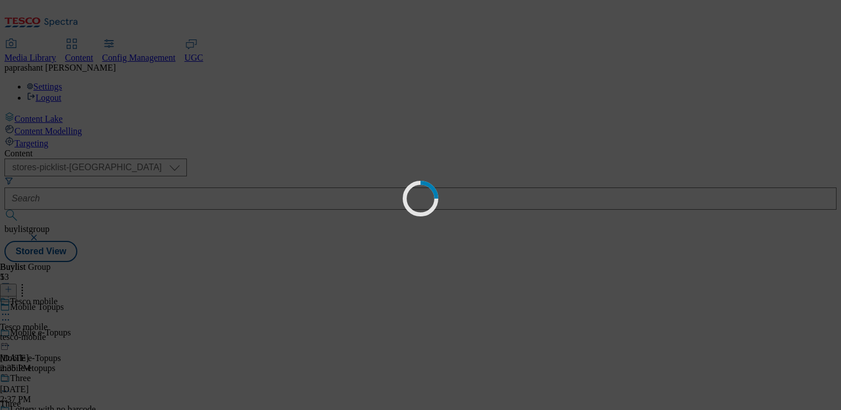
scroll to position [0, 0]
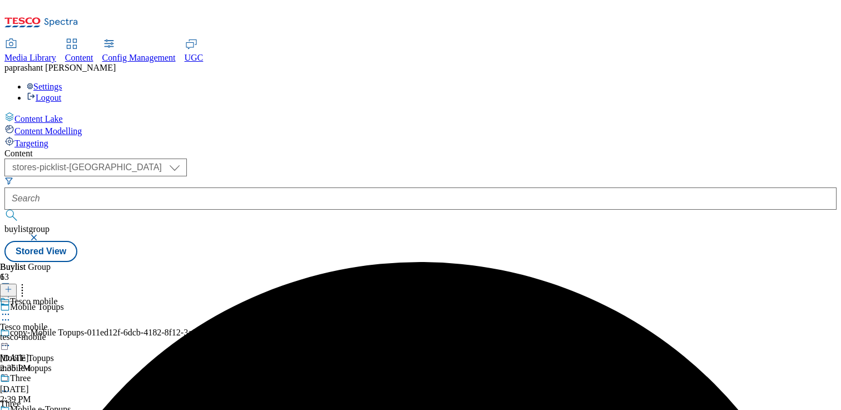
click at [235, 363] on div "mobile-topups" at bounding box center [117, 368] width 235 height 10
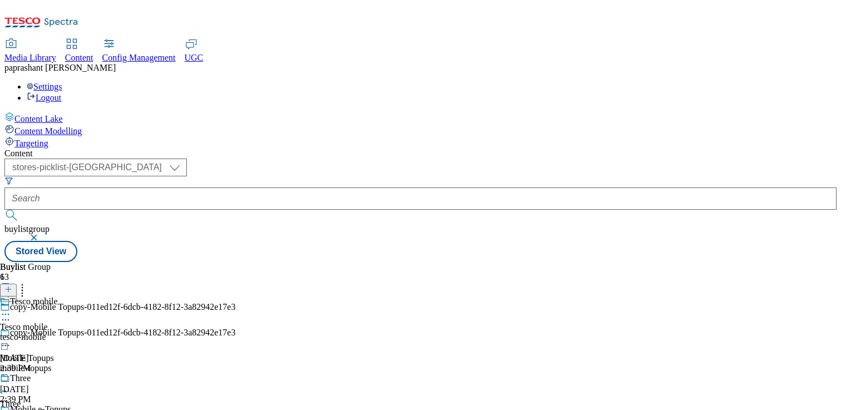
scroll to position [110, 0]
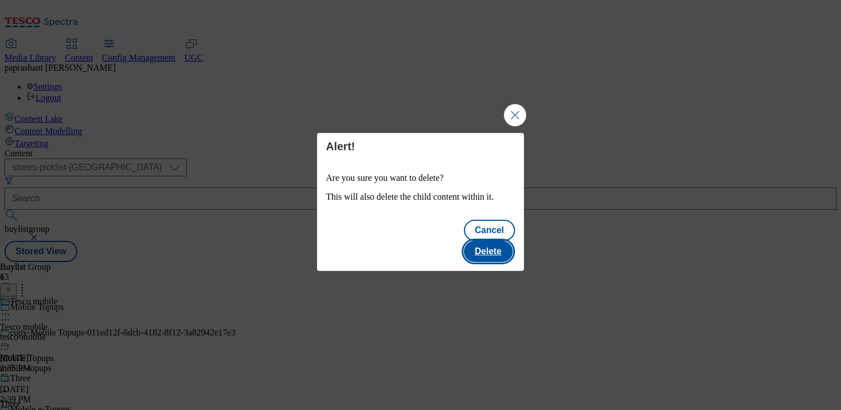
click at [485, 245] on button "Delete" at bounding box center [488, 251] width 49 height 21
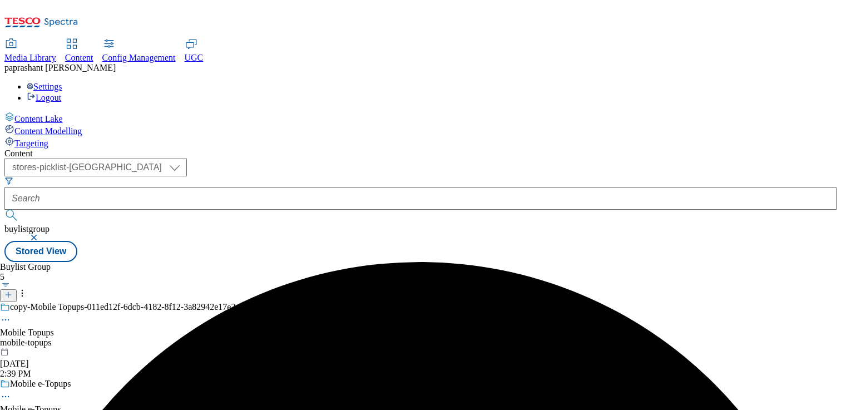
click at [11, 314] on icon at bounding box center [5, 319] width 11 height 11
click at [47, 339] on span "Edit" at bounding box center [40, 343] width 13 height 8
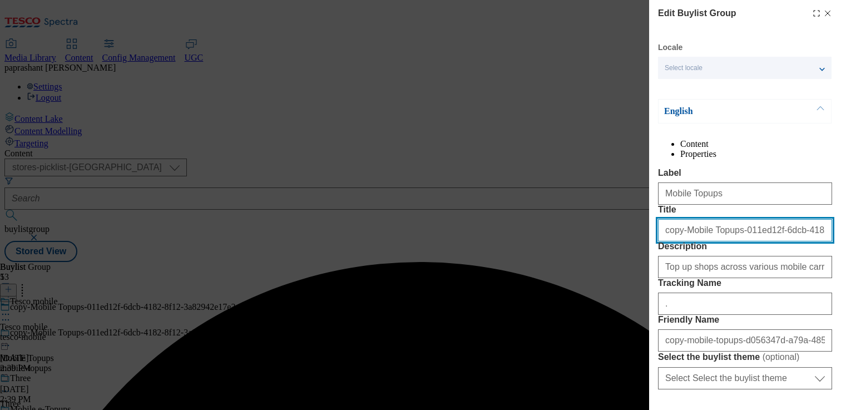
click at [685, 241] on input "copy-Mobile Topups-011ed12f-6dcb-4182-8f12-3a82942e17e3" at bounding box center [745, 230] width 174 height 22
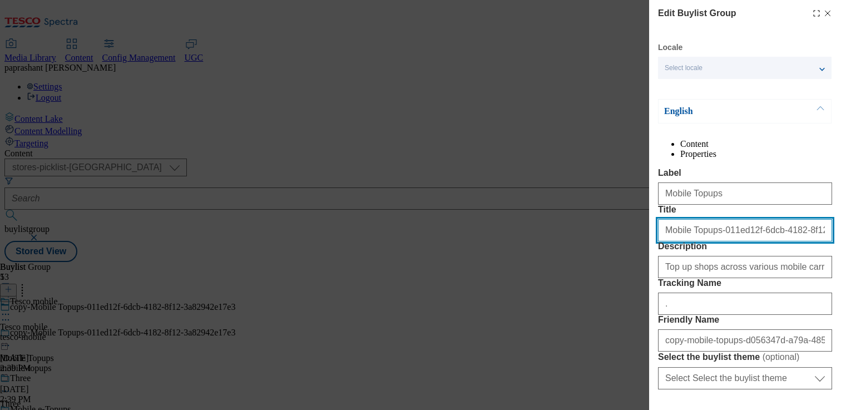
click at [710, 241] on input "Mobile Topups-011ed12f-6dcb-4182-8f12-3a82942e17e3" at bounding box center [745, 230] width 174 height 22
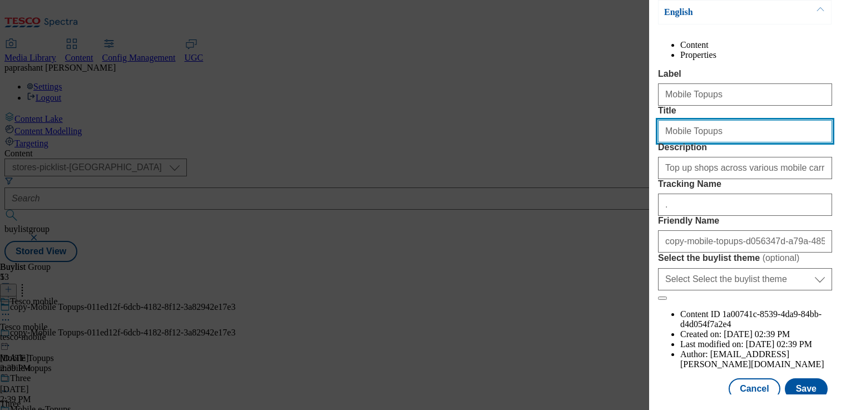
scroll to position [109, 0]
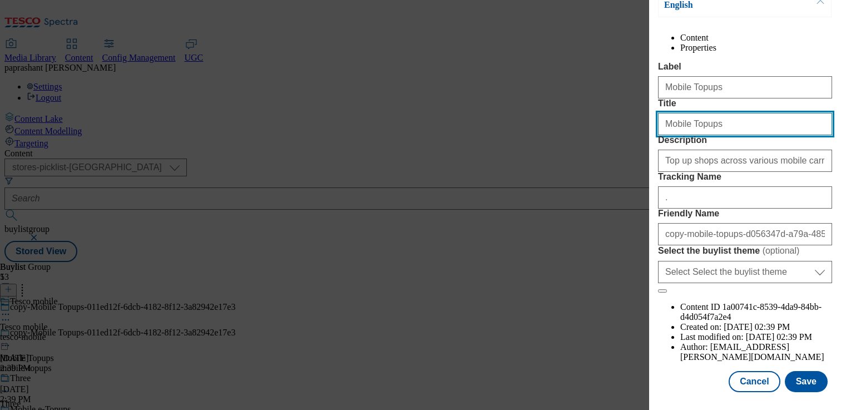
type input "Mobile Topups"
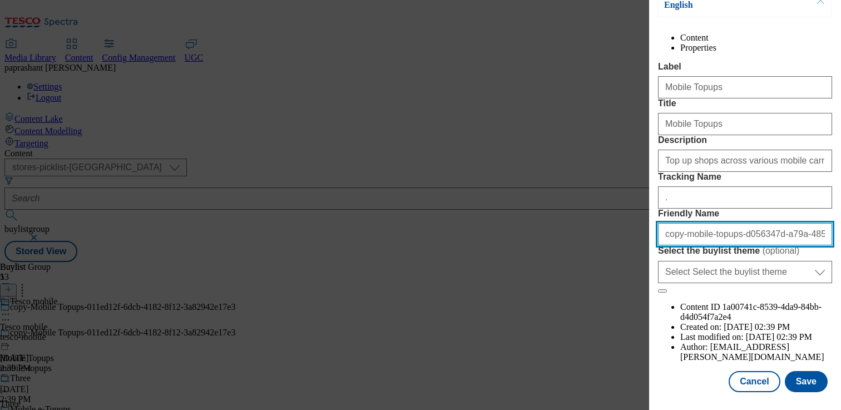
click at [684, 245] on input "copy-mobile-topups-d056347d-a79a-4859-8a71-ccf34a15dc09" at bounding box center [745, 234] width 174 height 22
click at [711, 245] on input "mobile-topups-d056347d-a79a-4859-8a71-ccf34a15dc09" at bounding box center [745, 234] width 174 height 22
type input "mobile-topups"
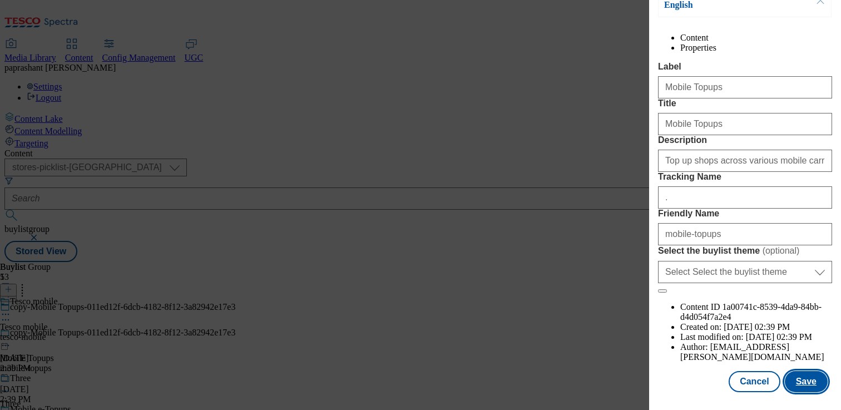
click at [805, 386] on button "Save" at bounding box center [806, 381] width 43 height 21
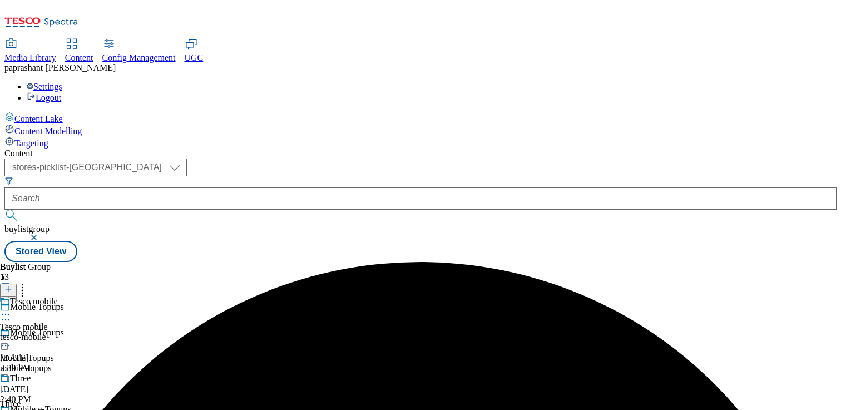
click at [11, 309] on icon at bounding box center [5, 314] width 11 height 11
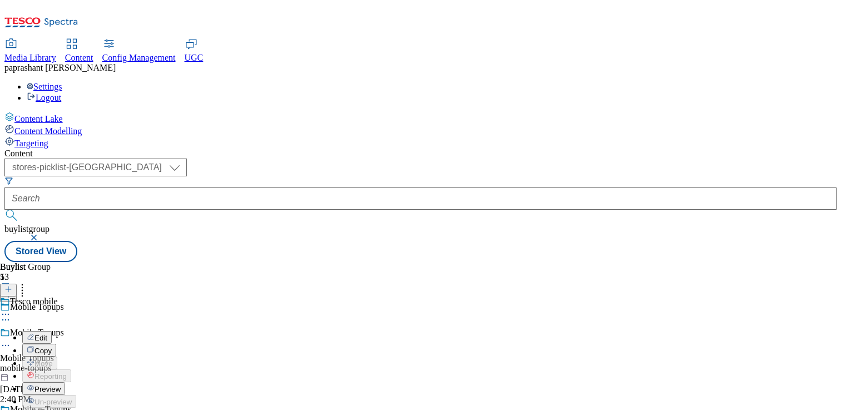
click at [61, 385] on span "Preview" at bounding box center [47, 389] width 26 height 8
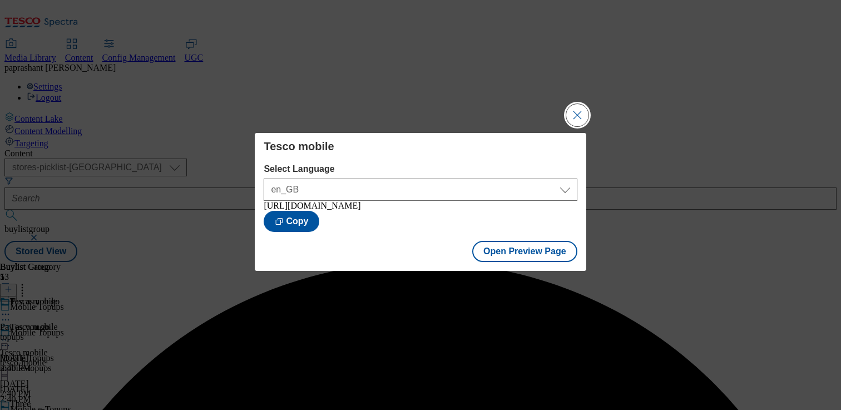
click at [582, 108] on button "Close Modal" at bounding box center [577, 115] width 22 height 22
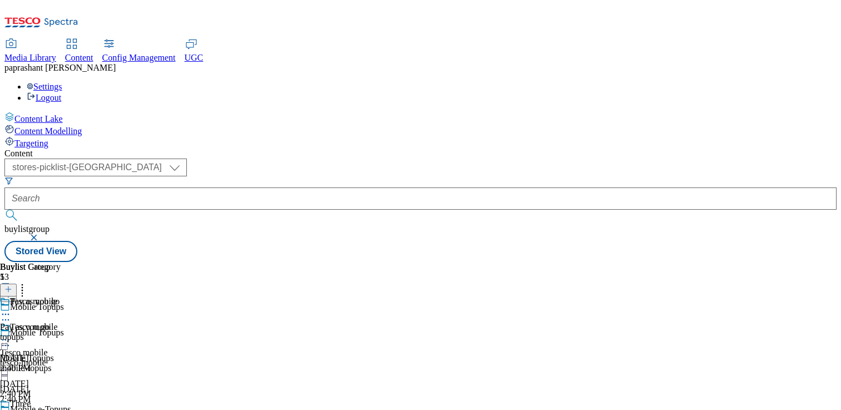
click at [11, 334] on icon at bounding box center [5, 339] width 11 height 11
click at [61, 332] on div "tesco-mobile" at bounding box center [30, 337] width 61 height 10
click at [11, 334] on icon at bounding box center [5, 339] width 11 height 11
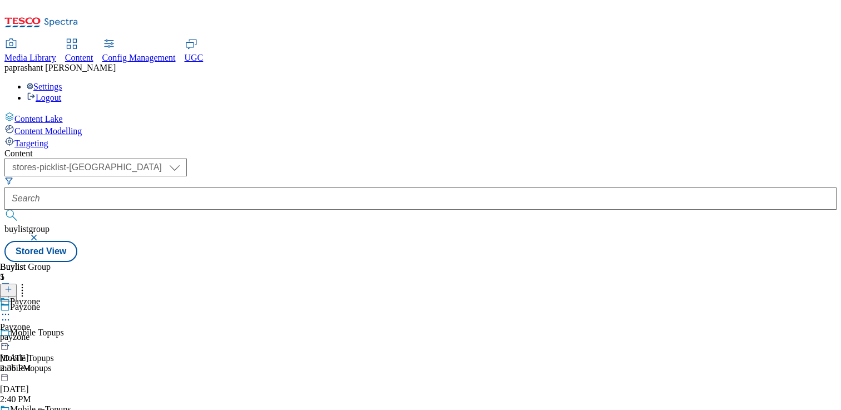
click at [40, 332] on div "payzone" at bounding box center [20, 337] width 40 height 10
click at [11, 334] on icon at bounding box center [5, 339] width 11 height 11
click at [40, 296] on span "Payzone" at bounding box center [25, 302] width 30 height 12
click at [40, 322] on div "Payzone Payzone payzone [DATE] 2:36 PM" at bounding box center [20, 360] width 40 height 77
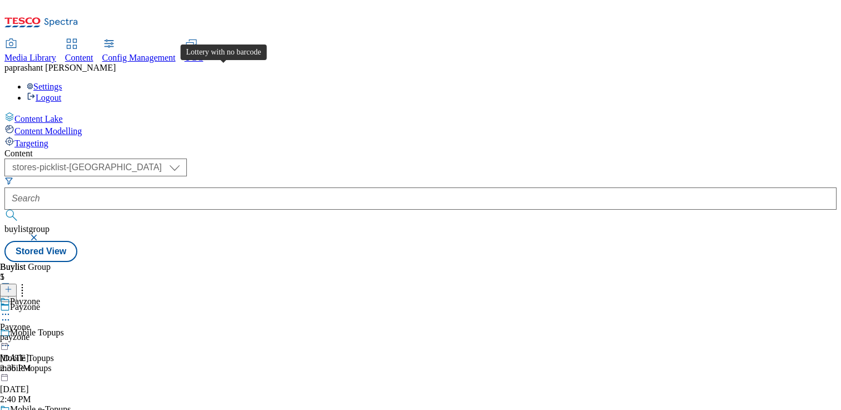
click at [11, 309] on icon at bounding box center [5, 314] width 11 height 11
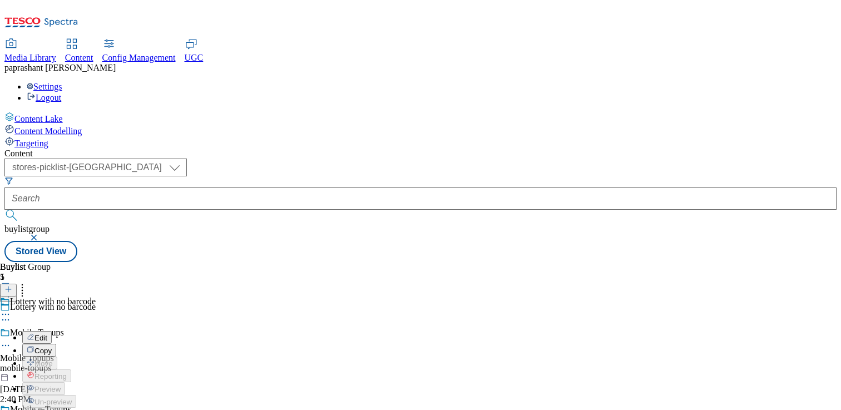
click at [558, 262] on div "Buylist Group 5 Lottery with no barcode Mobile Topups Mobile Topups mobile-topu…" at bounding box center [420, 262] width 832 height 0
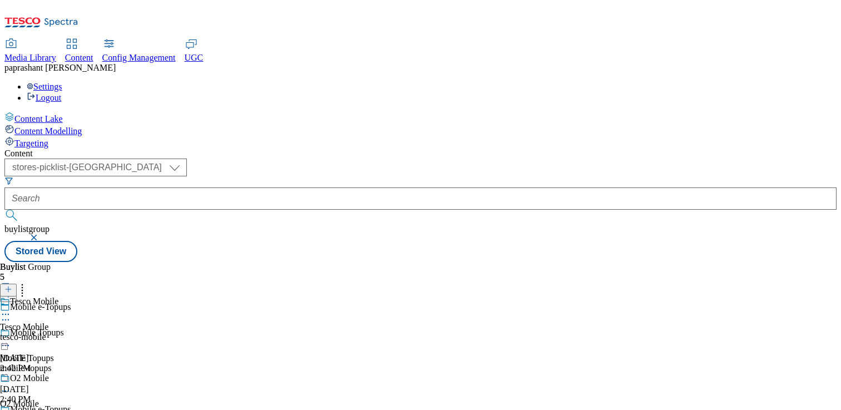
click at [96, 363] on div "mobile-topups" at bounding box center [48, 368] width 96 height 10
click at [11, 385] on icon at bounding box center [5, 390] width 11 height 11
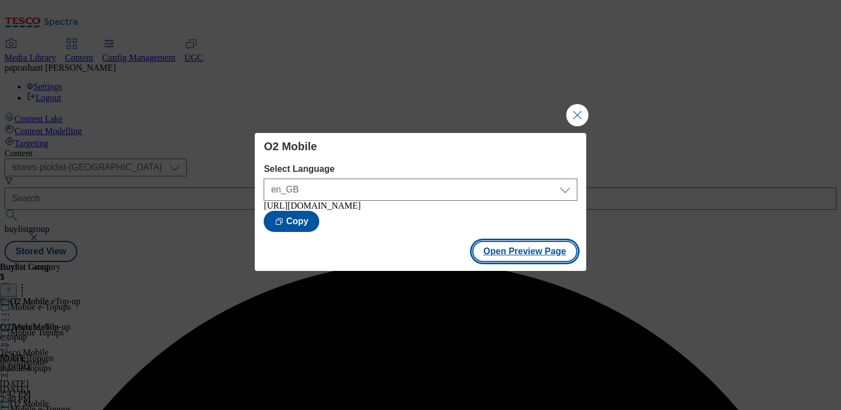
click at [530, 259] on button "Open Preview Page" at bounding box center [524, 251] width 105 height 21
click at [569, 109] on button "Close Modal" at bounding box center [577, 115] width 22 height 22
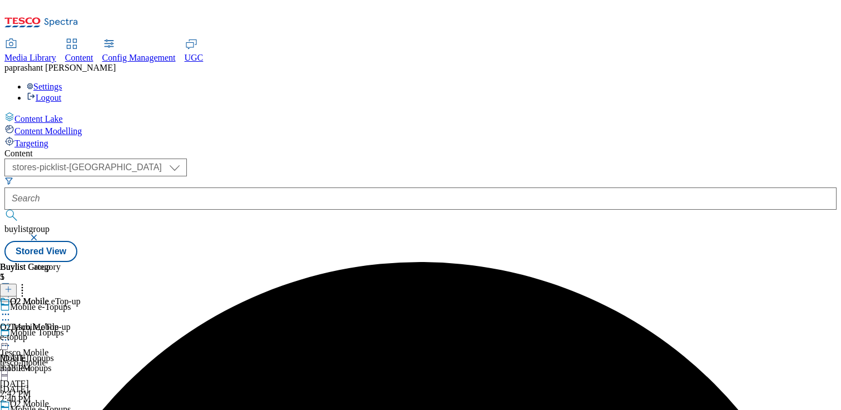
click at [11, 409] on icon at bounding box center [5, 416] width 11 height 11
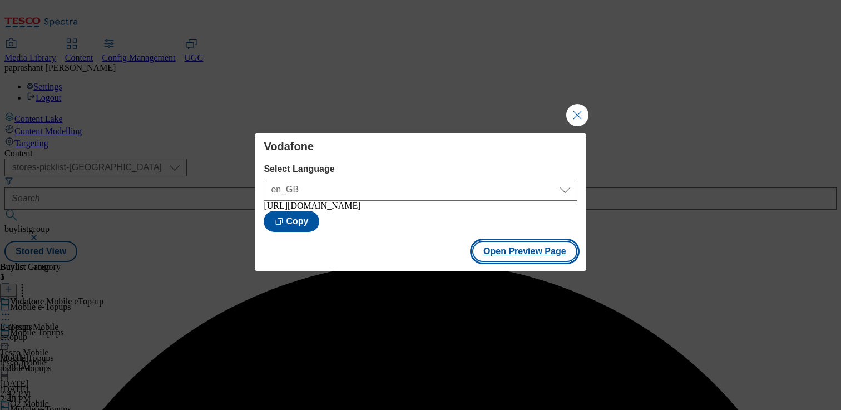
click at [512, 261] on button "Open Preview Page" at bounding box center [524, 251] width 105 height 21
click at [568, 112] on button "Close Modal" at bounding box center [577, 115] width 22 height 22
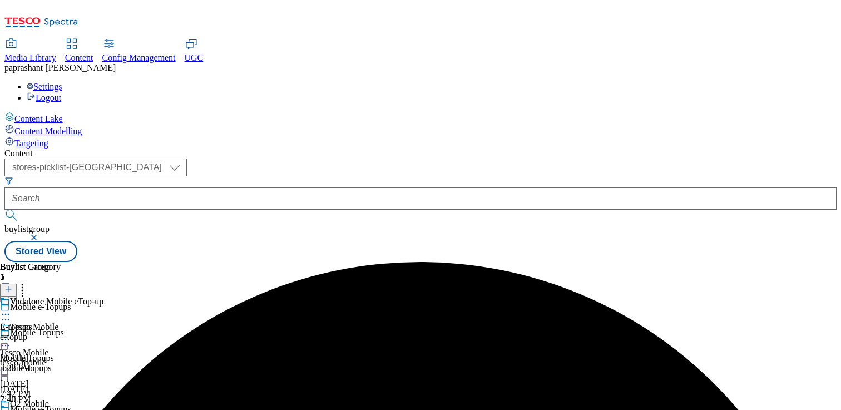
scroll to position [105, 0]
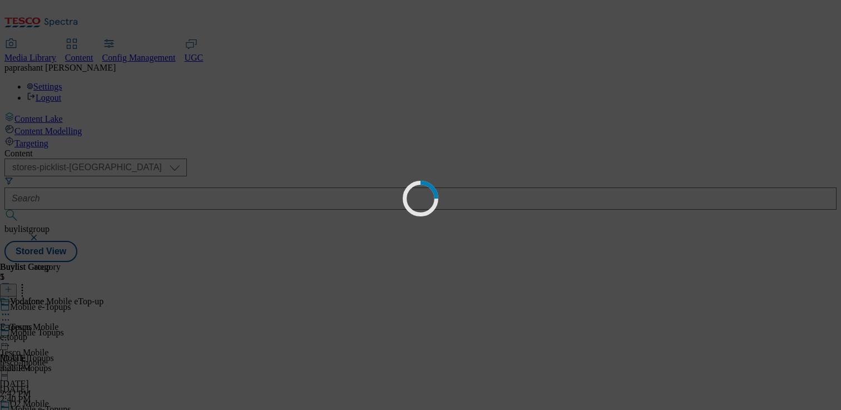
scroll to position [0, 0]
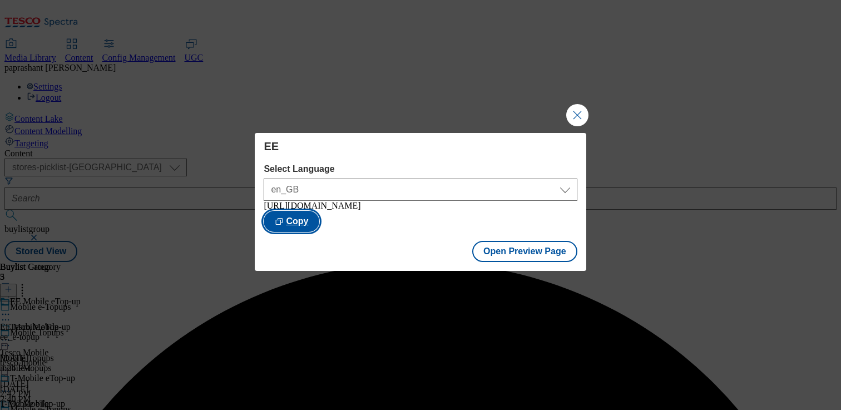
click at [319, 215] on button "Copy" at bounding box center [292, 221] width 56 height 21
click at [587, 105] on button "Close Modal" at bounding box center [577, 115] width 22 height 22
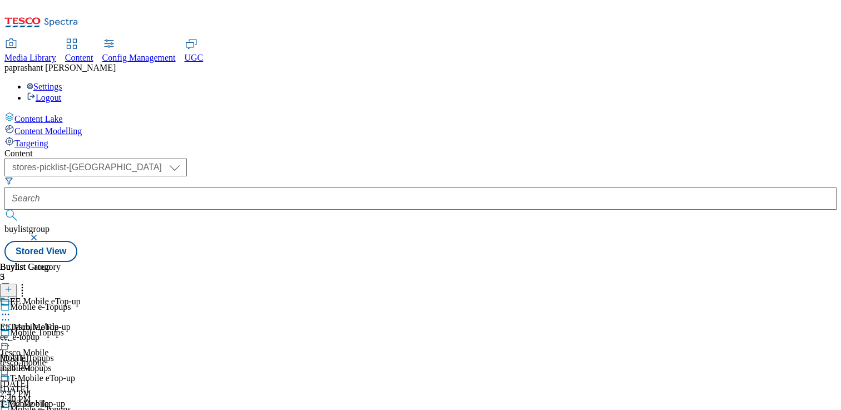
scroll to position [219, 0]
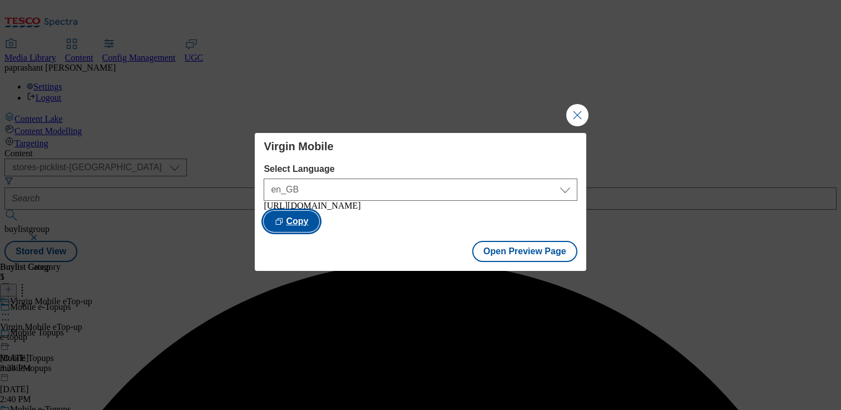
click at [319, 226] on button "Copy" at bounding box center [292, 221] width 56 height 21
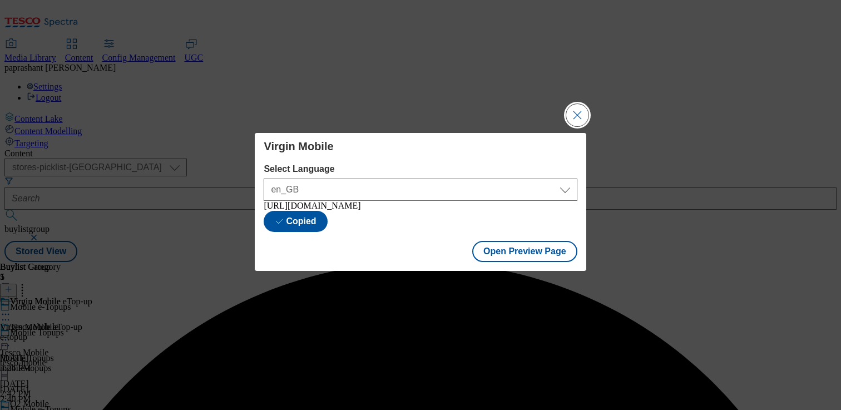
click at [582, 106] on button "Close Modal" at bounding box center [577, 115] width 22 height 22
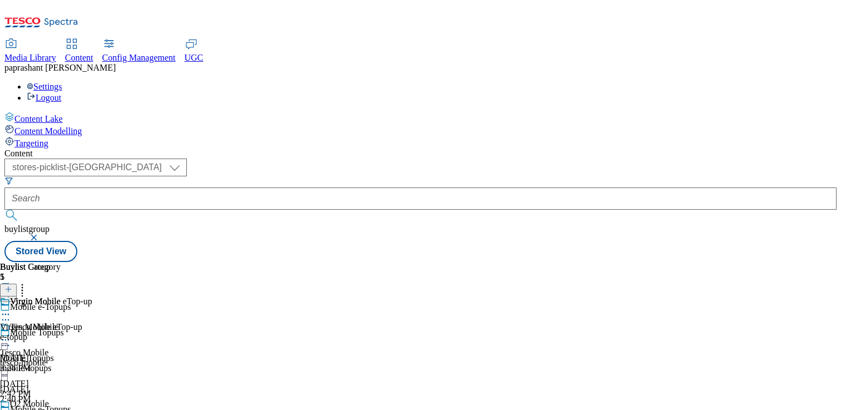
scroll to position [110, 0]
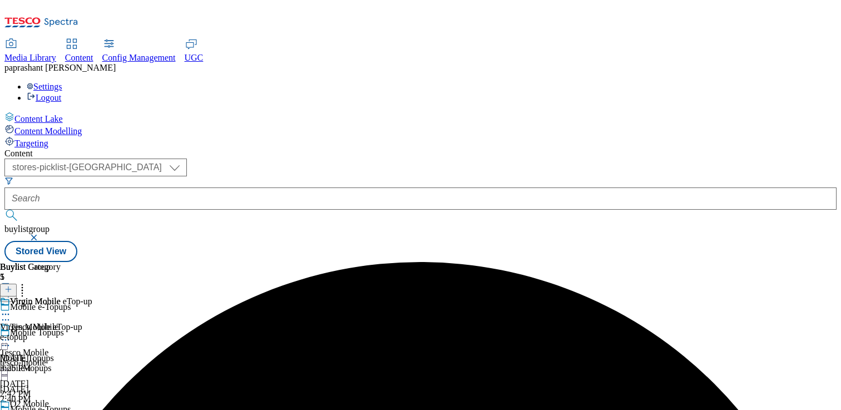
scroll to position [110, 0]
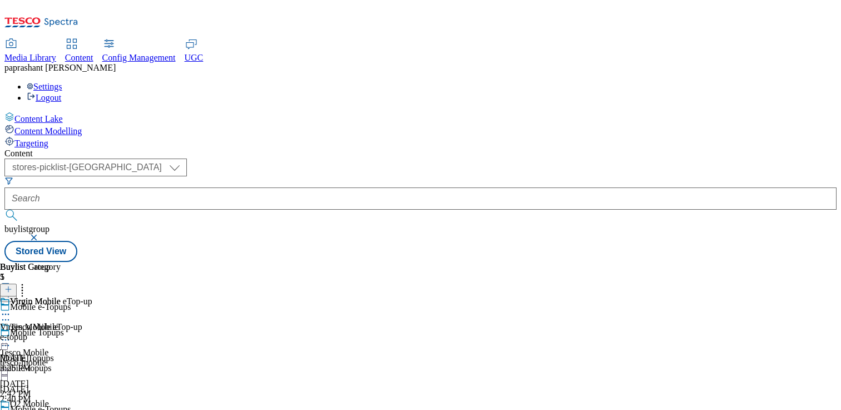
click at [96, 328] on div "Mobile Topups Mobile Topups mobile-topups [DATE] 2:40 PM" at bounding box center [48, 366] width 96 height 77
click at [11, 309] on icon at bounding box center [5, 314] width 11 height 11
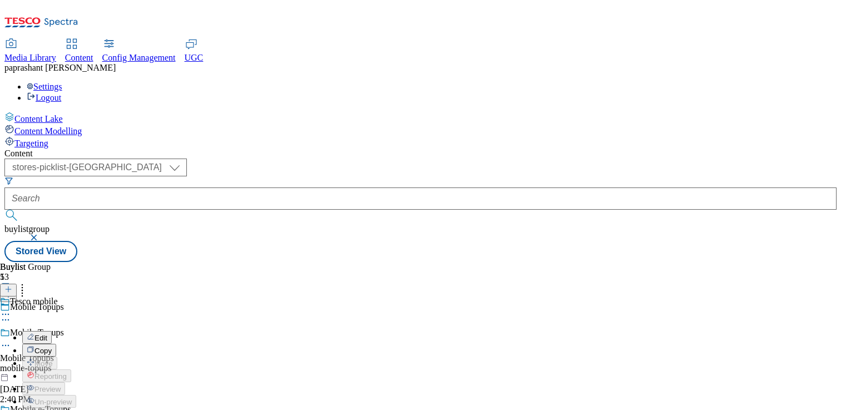
click at [576, 262] on div "Buylist Group 5 Mobile Topups Mobile Topups Mobile Topups mobile-topups [DATE] …" at bounding box center [420, 262] width 832 height 0
click at [11, 385] on icon at bounding box center [5, 390] width 11 height 11
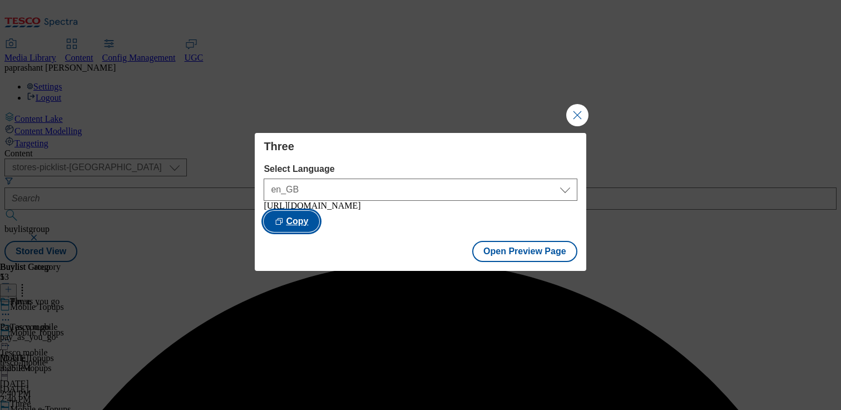
click at [319, 224] on button "Copy" at bounding box center [292, 221] width 56 height 21
click at [578, 113] on button "Close Modal" at bounding box center [577, 115] width 22 height 22
